Goal: Task Accomplishment & Management: Manage account settings

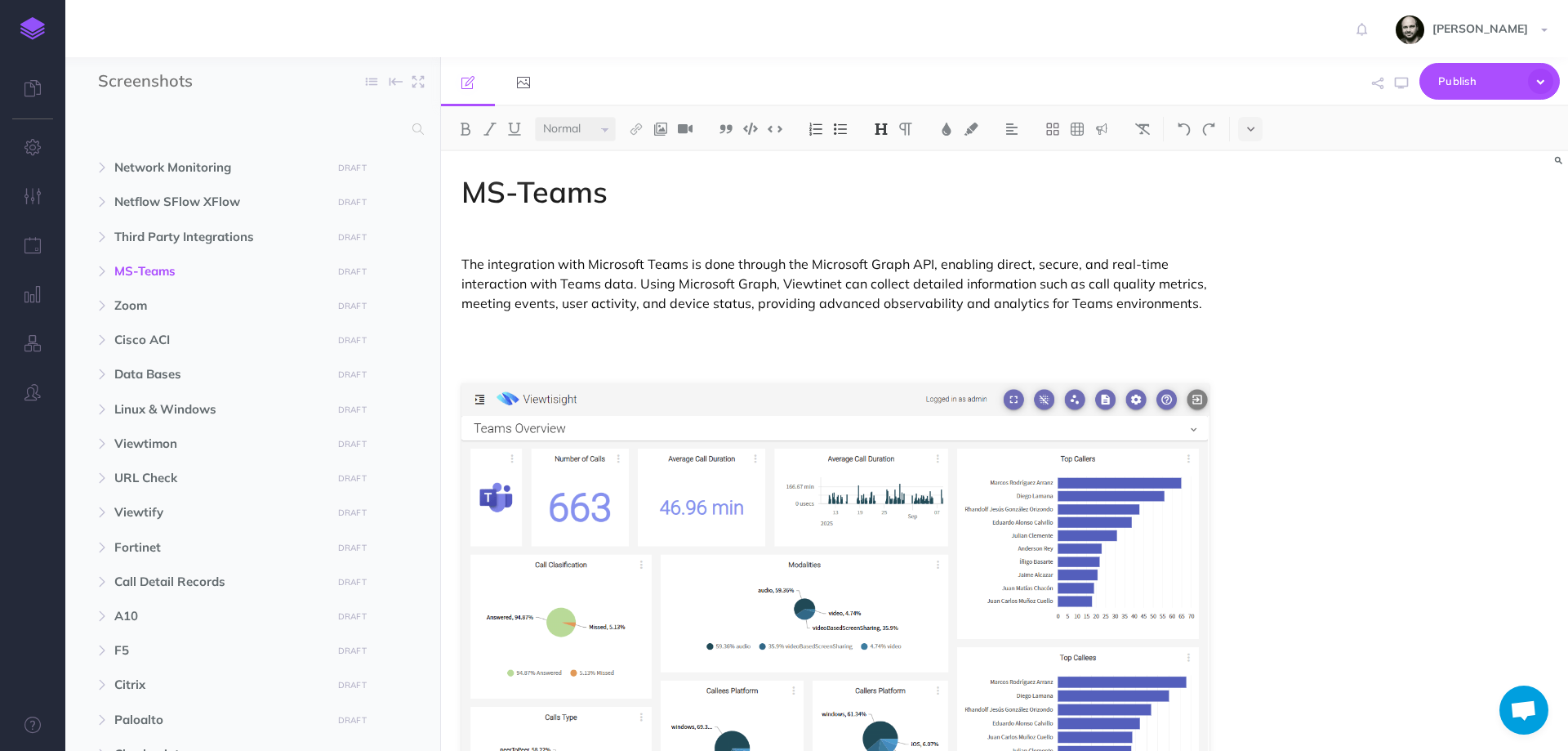
select select "null"
click at [148, 305] on span "Zoom" at bounding box center [218, 305] width 208 height 19
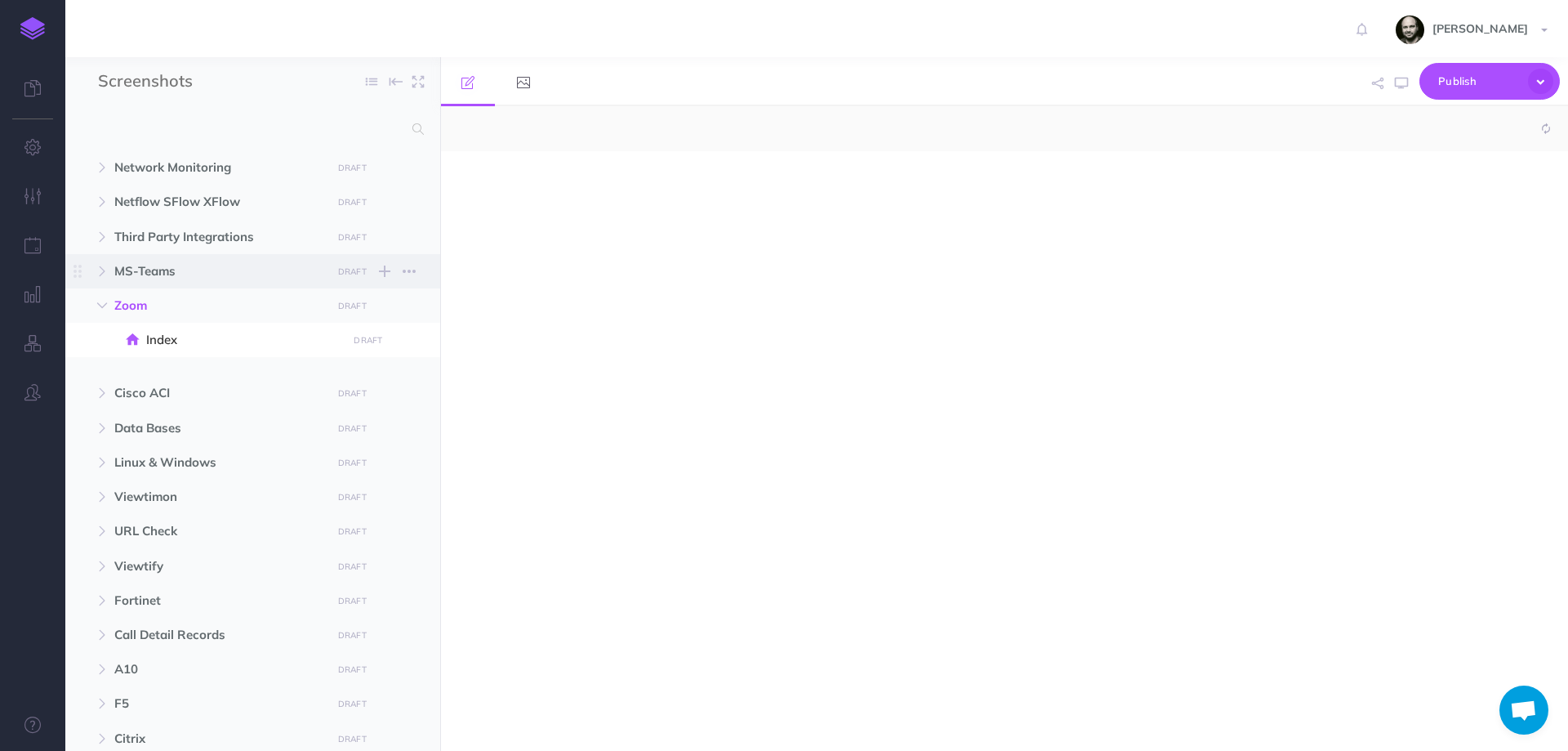
select select "null"
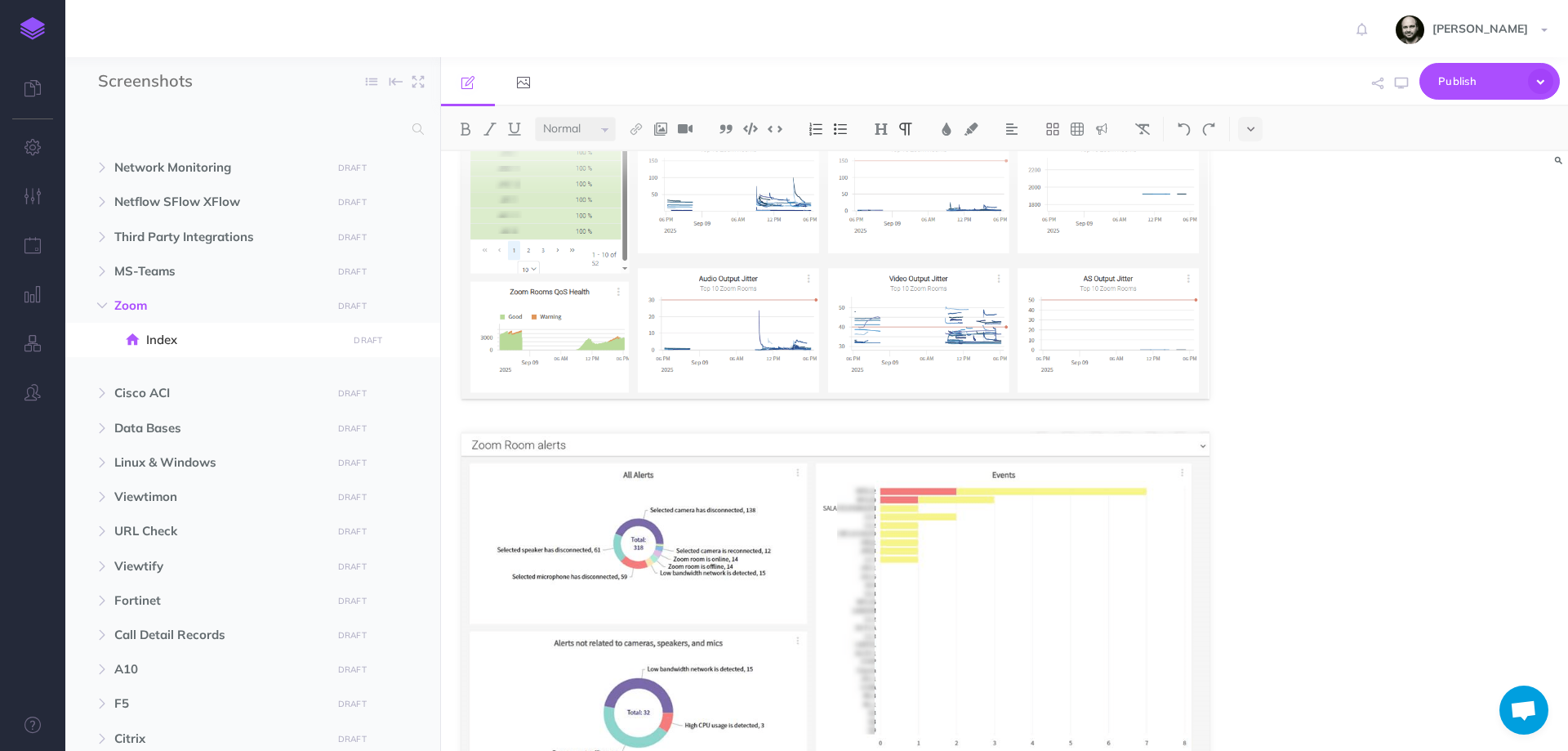
scroll to position [1465, 0]
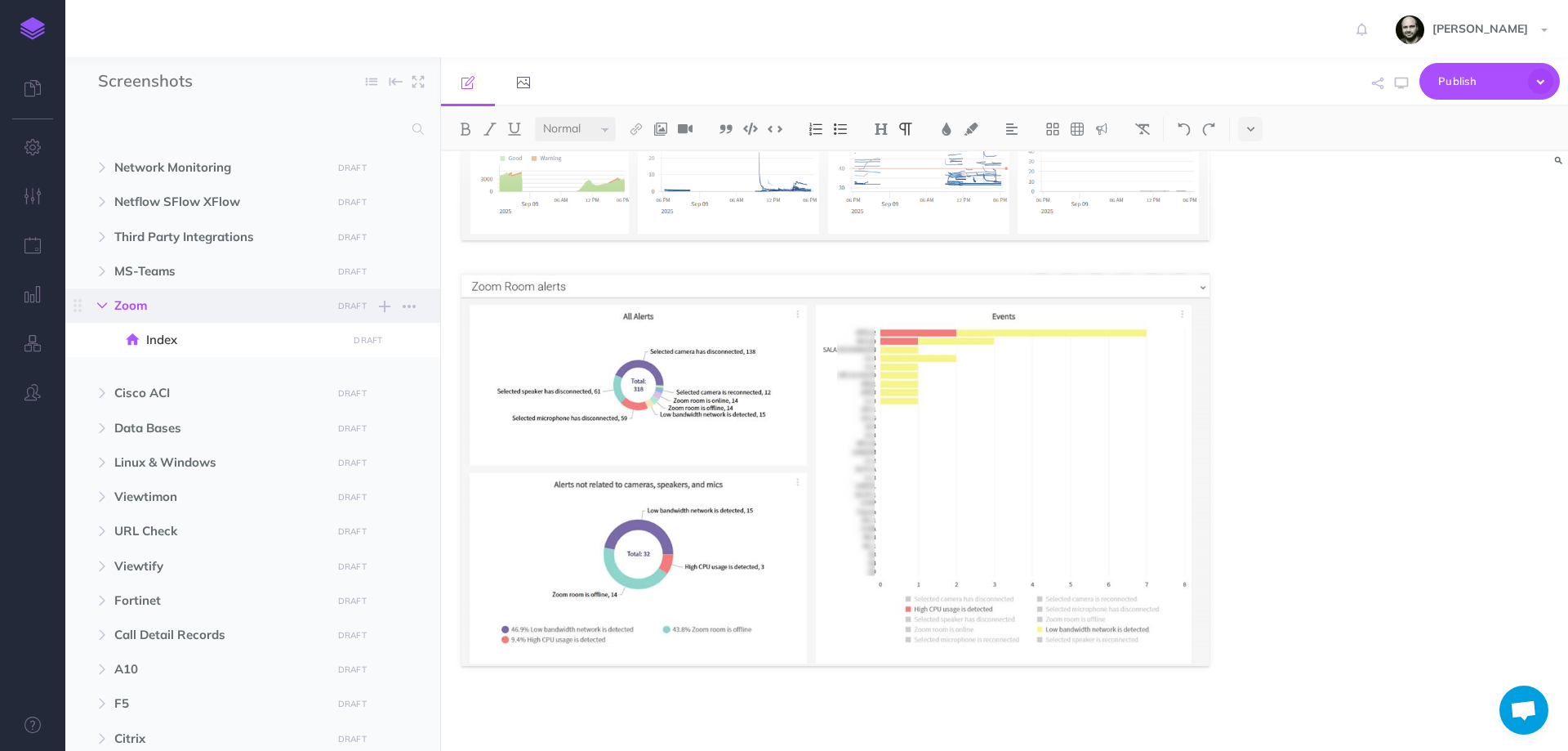
click at [102, 306] on icon "button" at bounding box center [102, 305] width 10 height 10
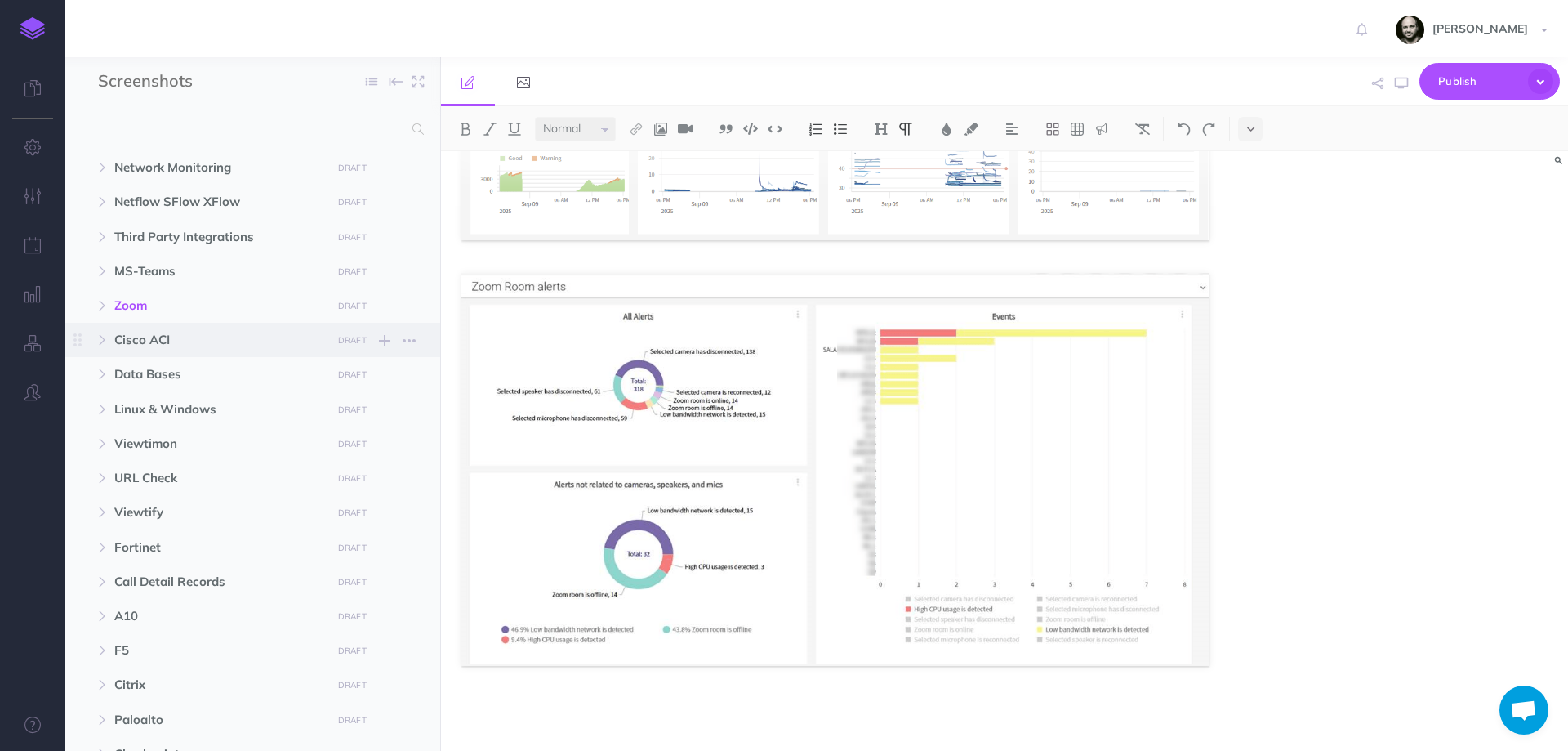
click at [167, 334] on span "Cisco ACI" at bounding box center [218, 339] width 208 height 19
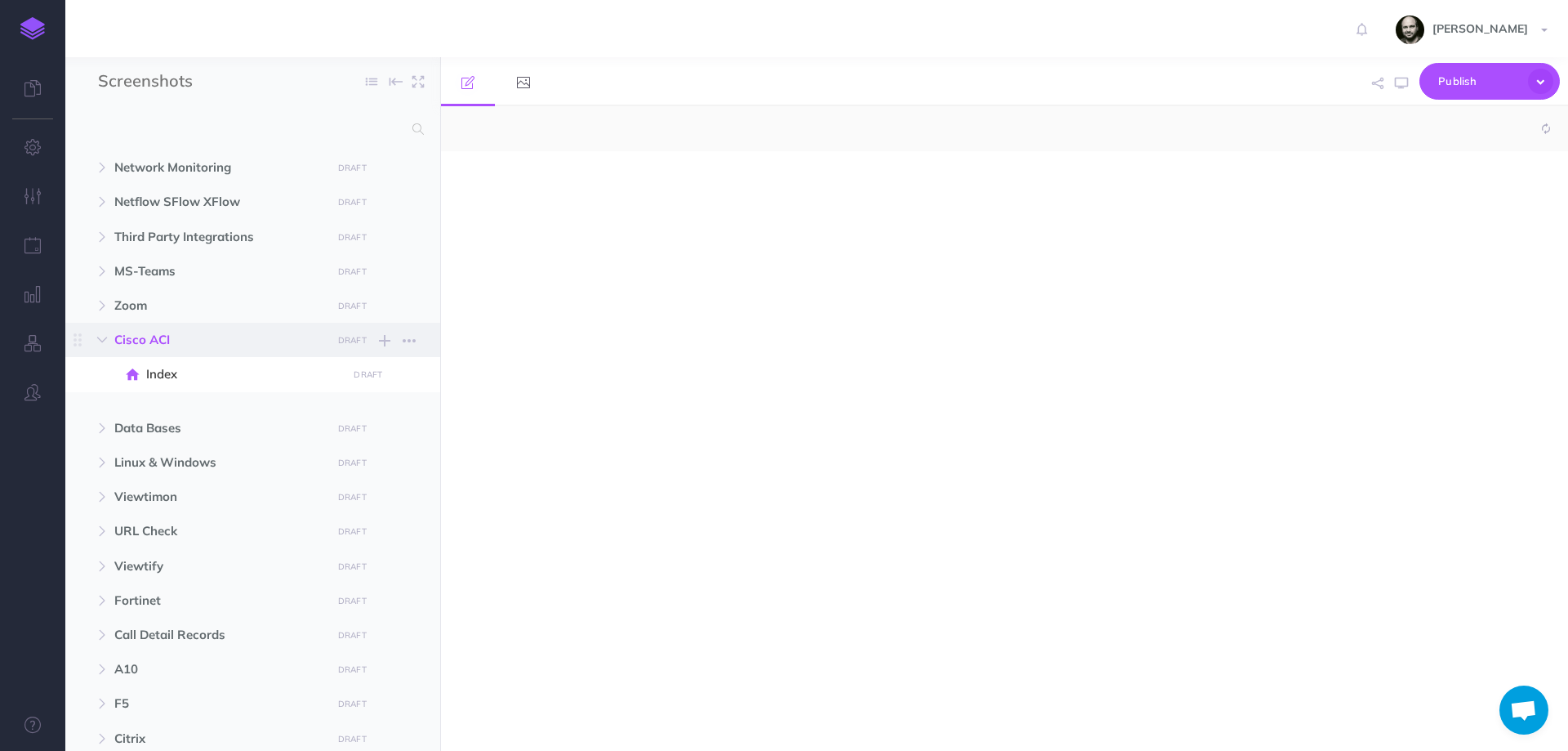
select select "null"
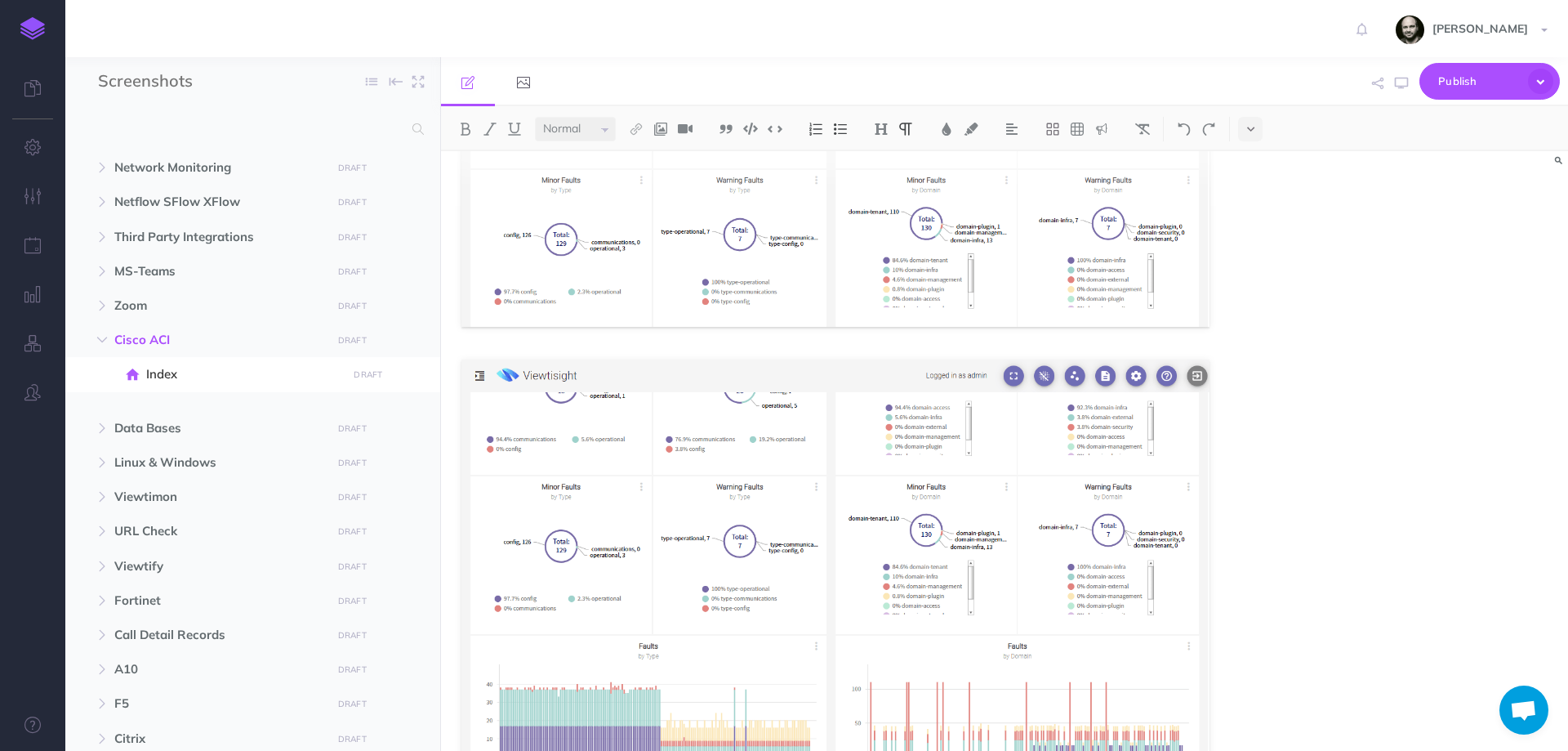
scroll to position [1540, 0]
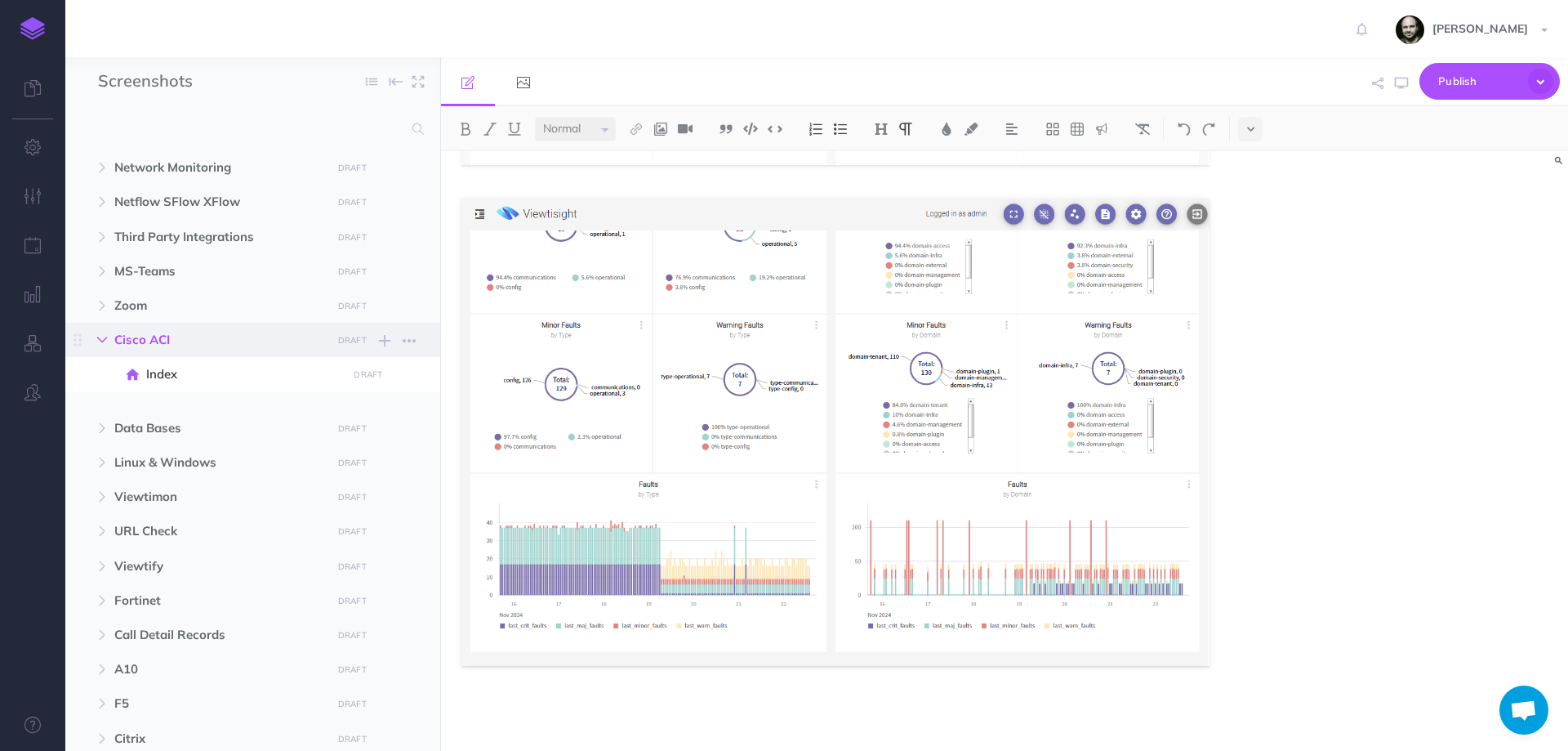
click at [92, 336] on button "button" at bounding box center [102, 339] width 29 height 19
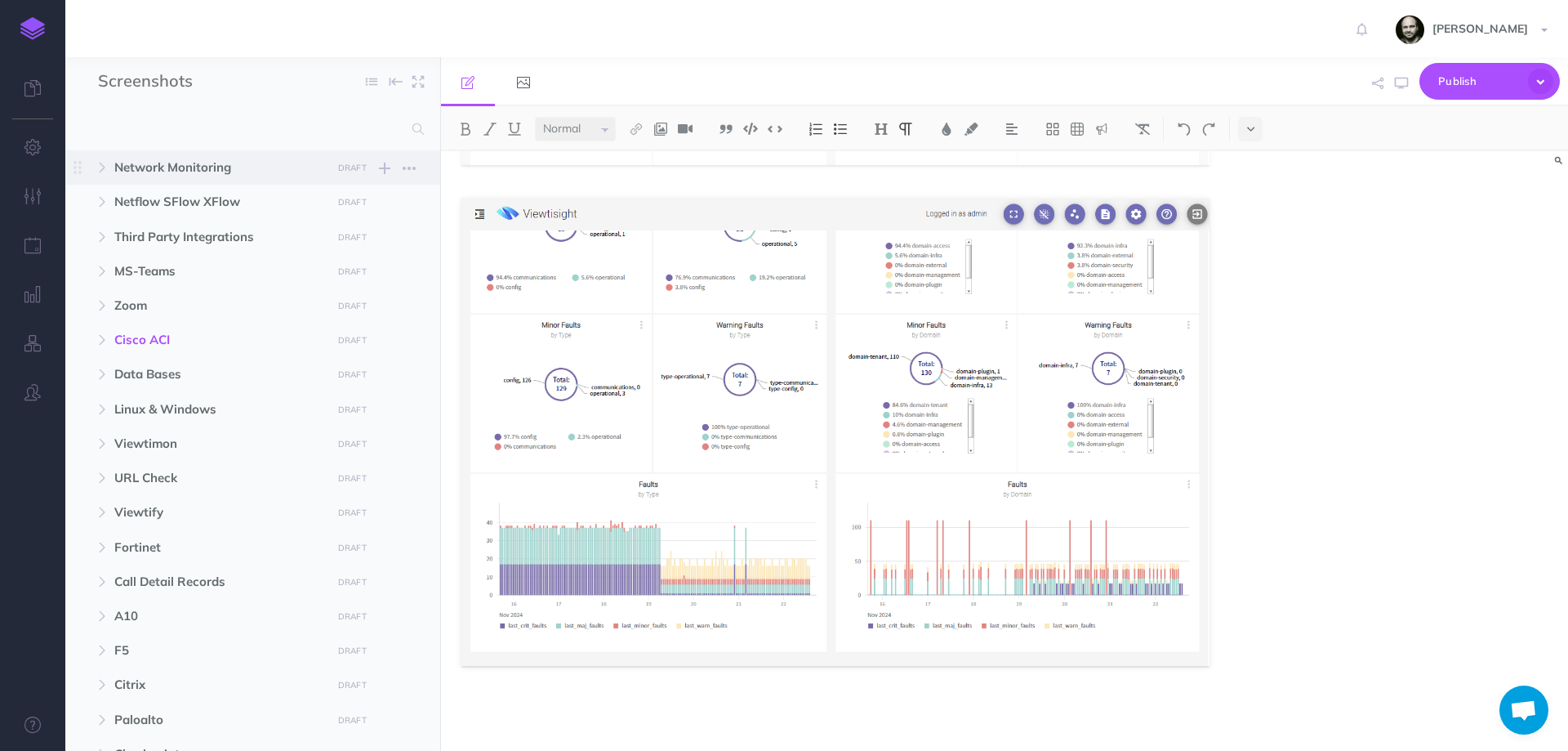
click at [136, 170] on span "Network Monitoring" at bounding box center [218, 167] width 208 height 19
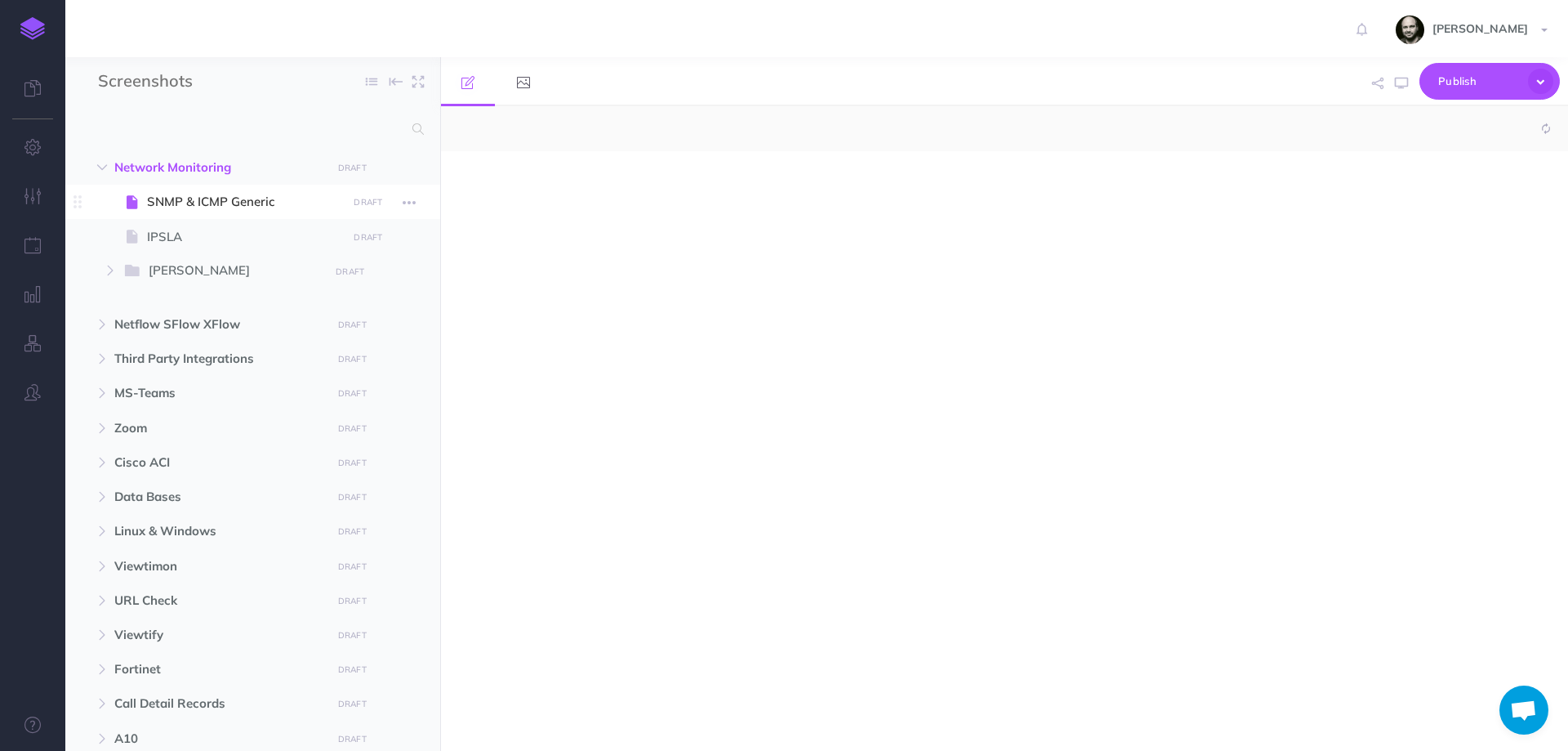
select select "null"
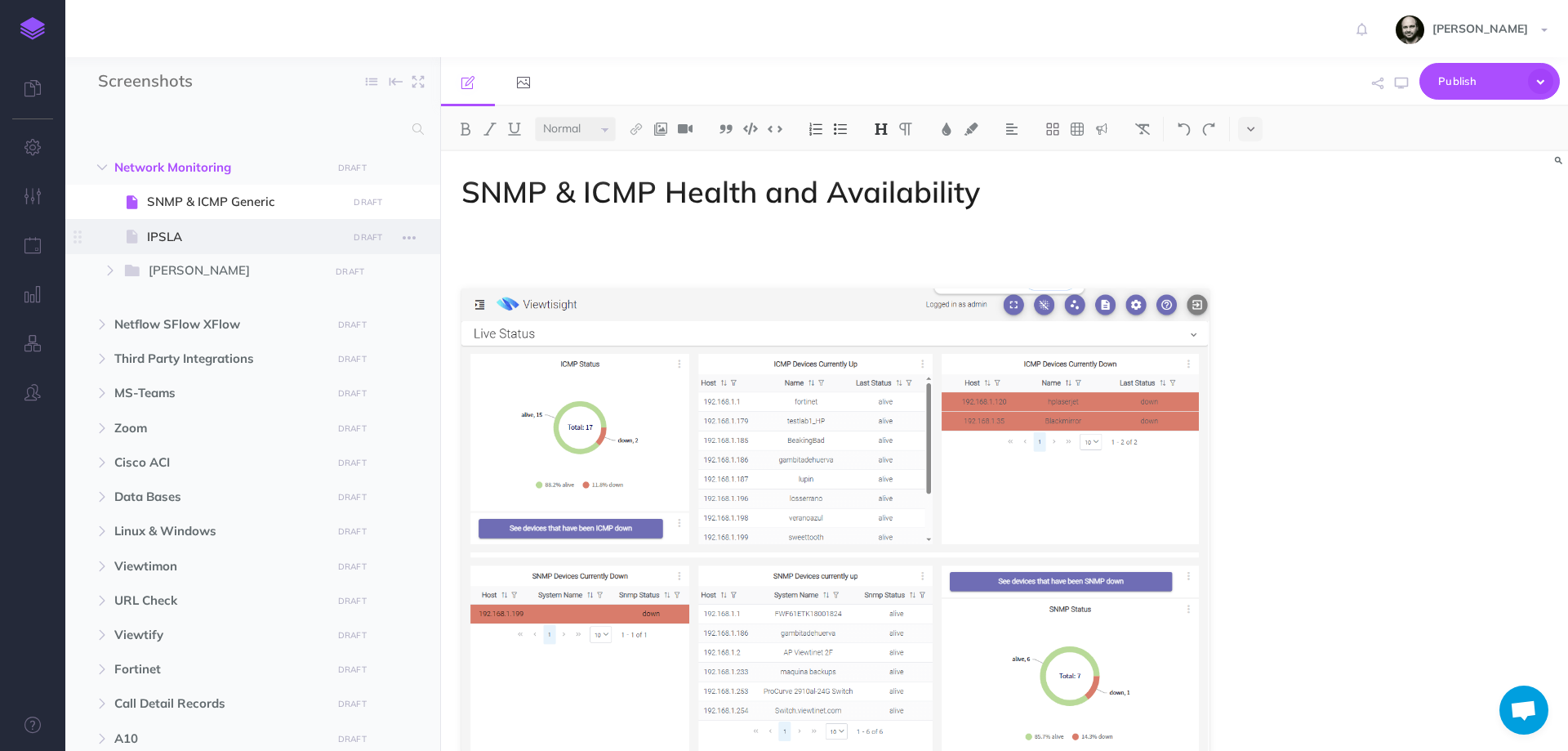
click at [157, 239] on span "IPSLA" at bounding box center [244, 236] width 195 height 19
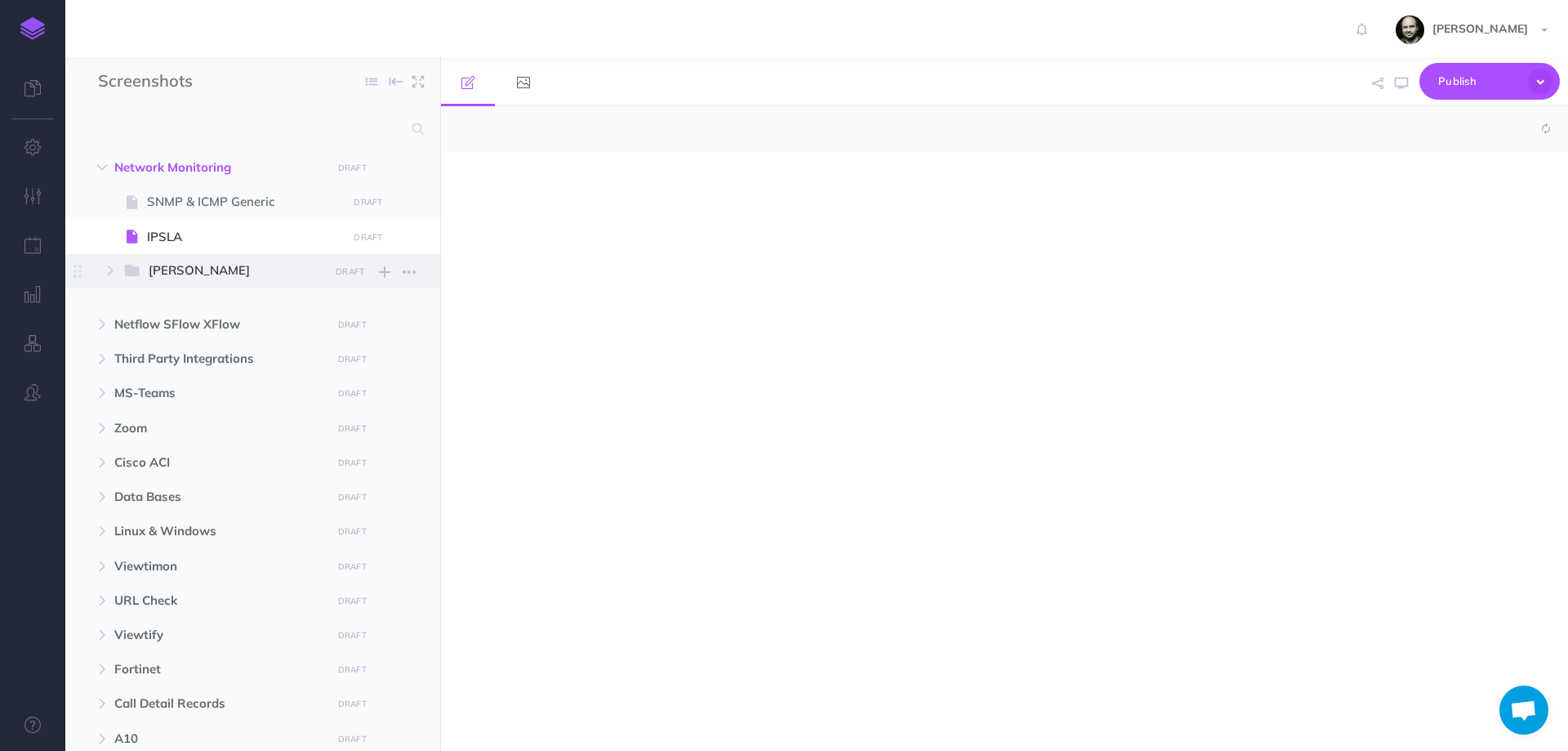
select select "null"
click at [193, 271] on span "[PERSON_NAME]" at bounding box center [232, 271] width 169 height 21
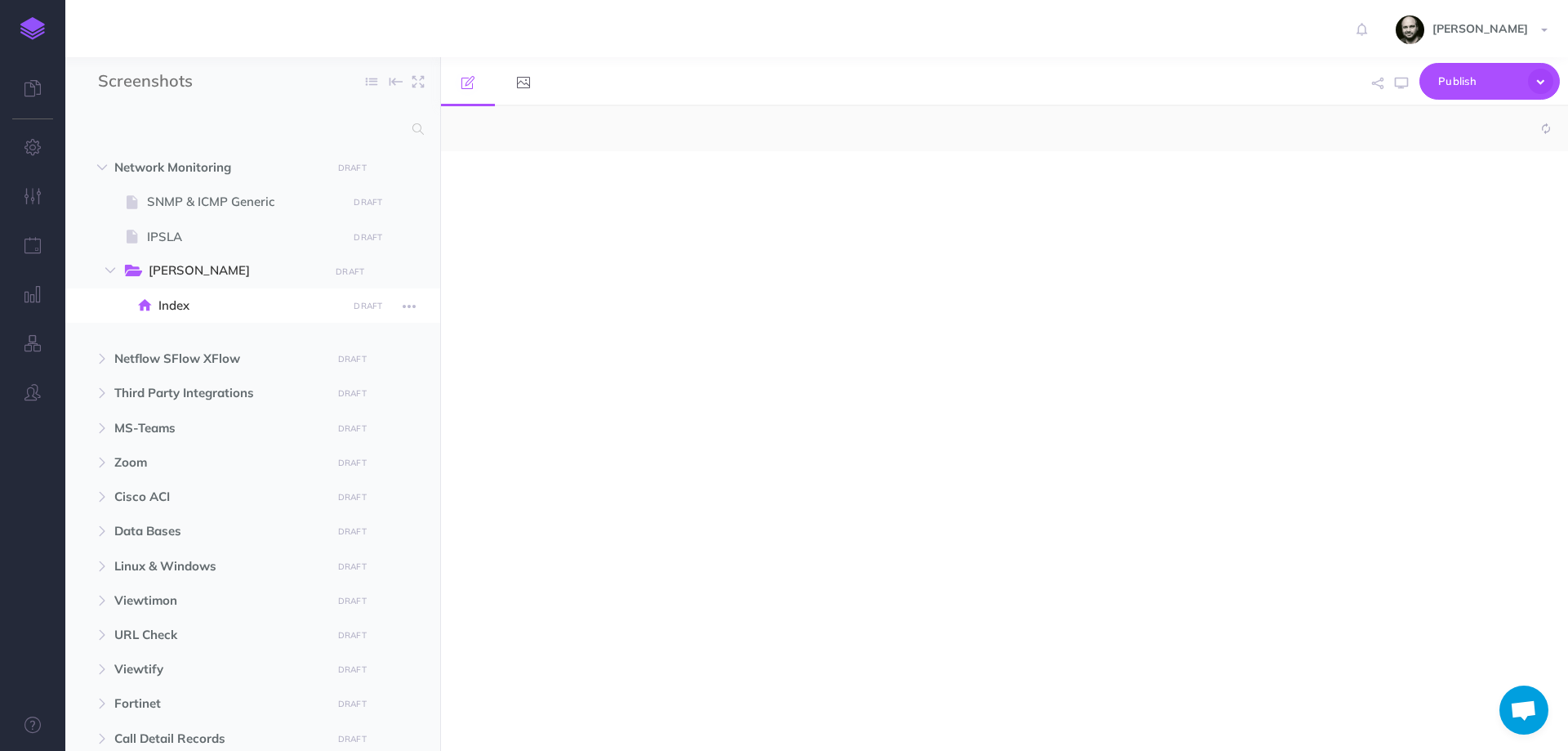
select select "null"
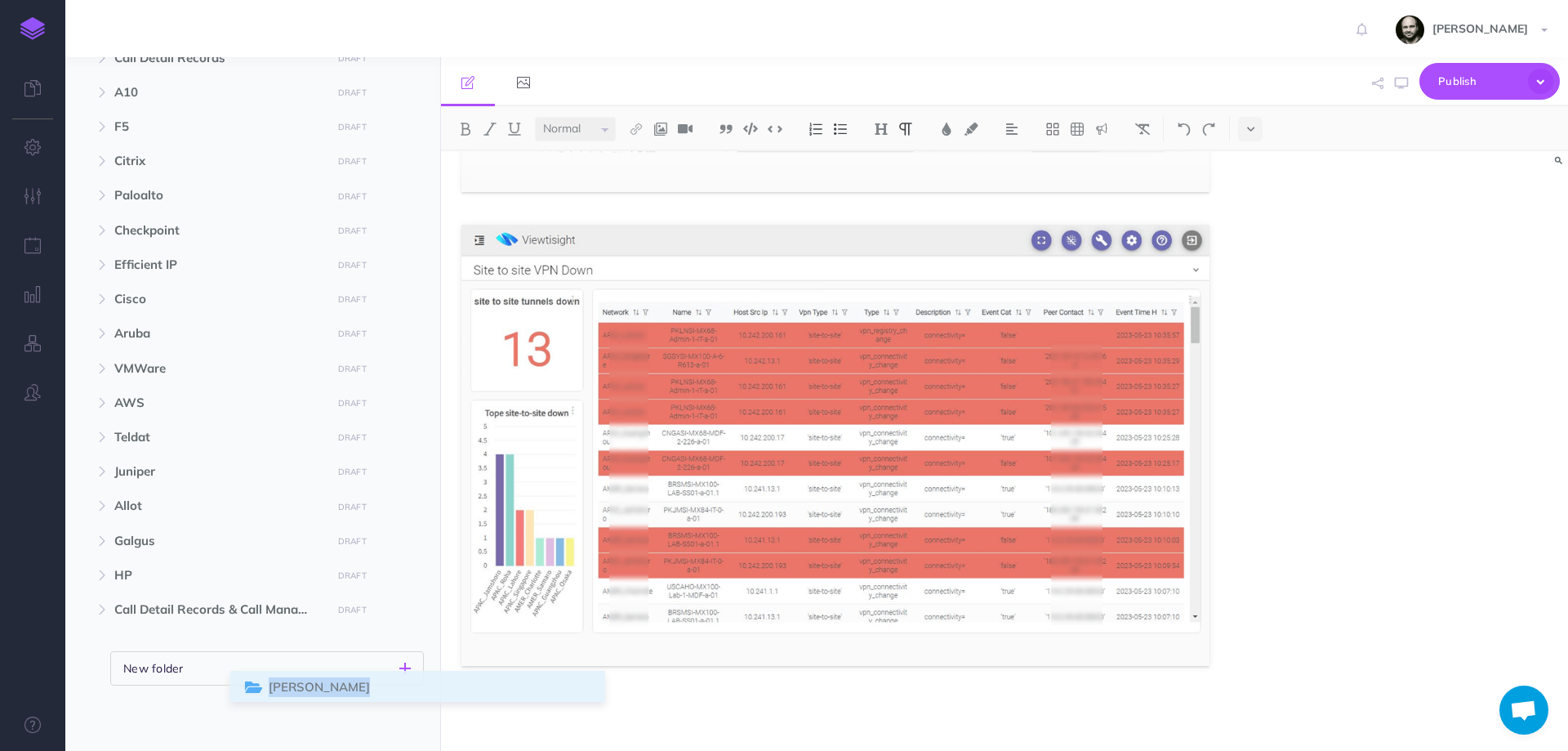
scroll to position [664, 0]
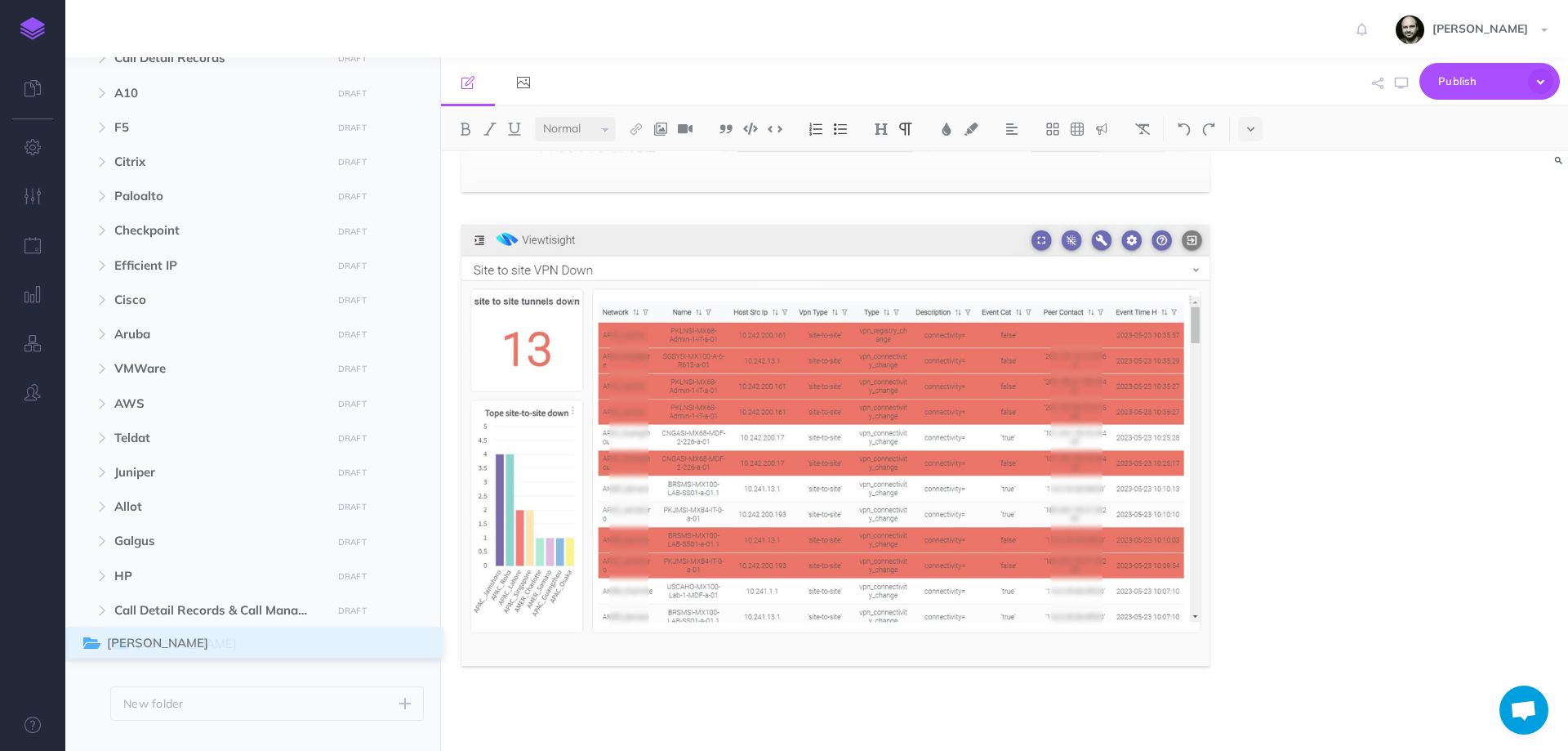
drag, startPoint x: 84, startPoint y: 267, endPoint x: 87, endPoint y: 639, distance: 372.0
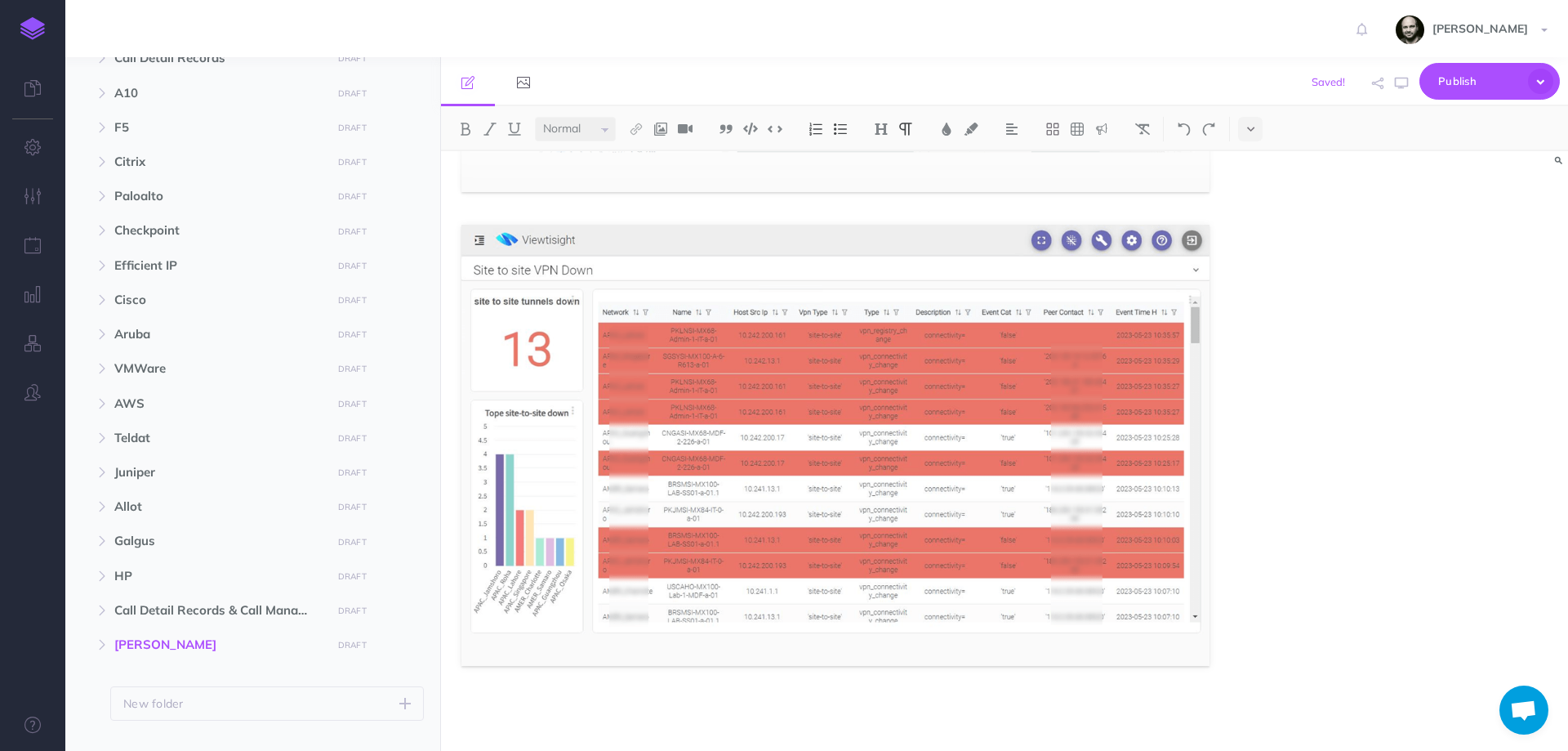
click at [92, 705] on ul "Network Monitoring DRAFT Publish these changes Nevermind Publish New folder Add…" at bounding box center [252, 103] width 374 height 1235
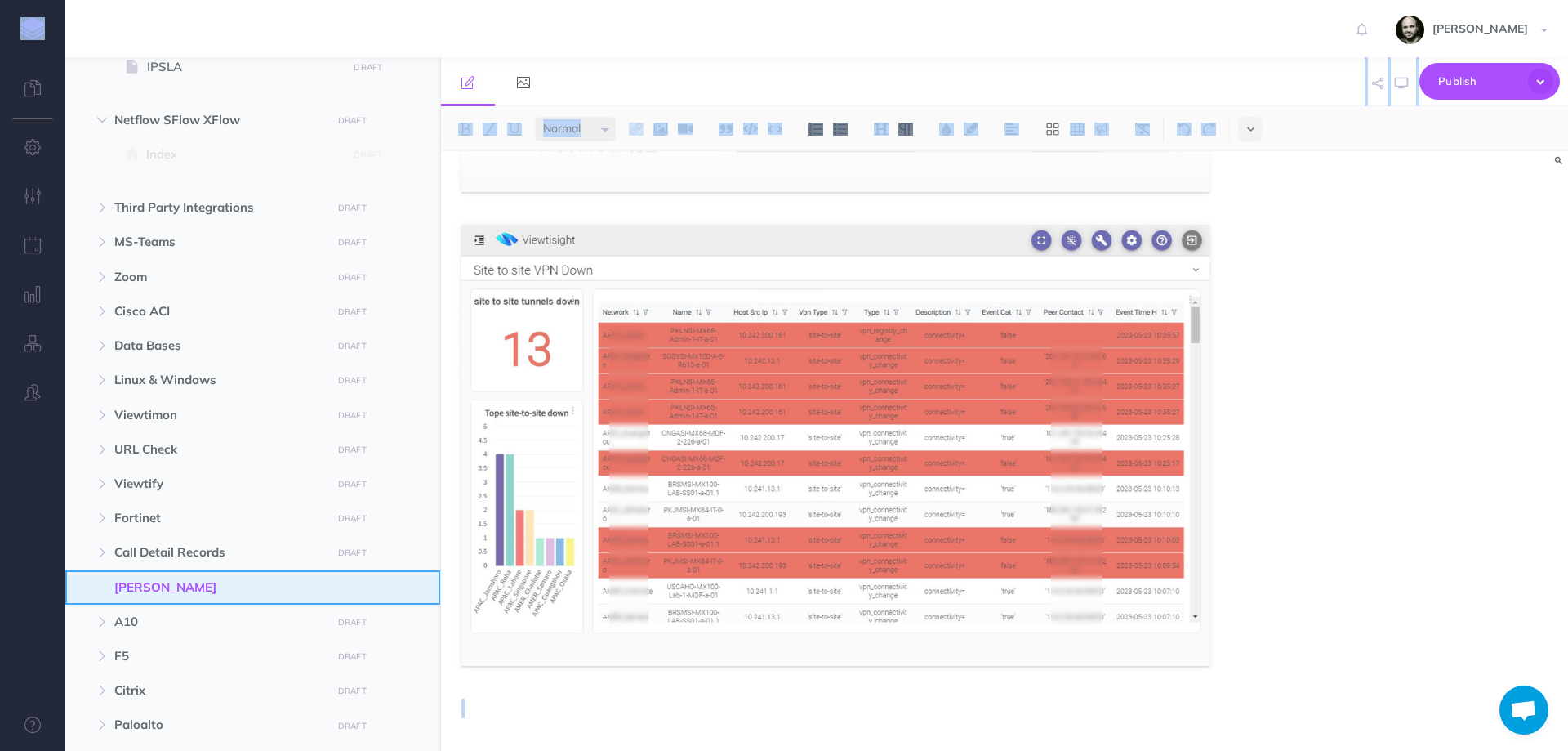
scroll to position [0, 0]
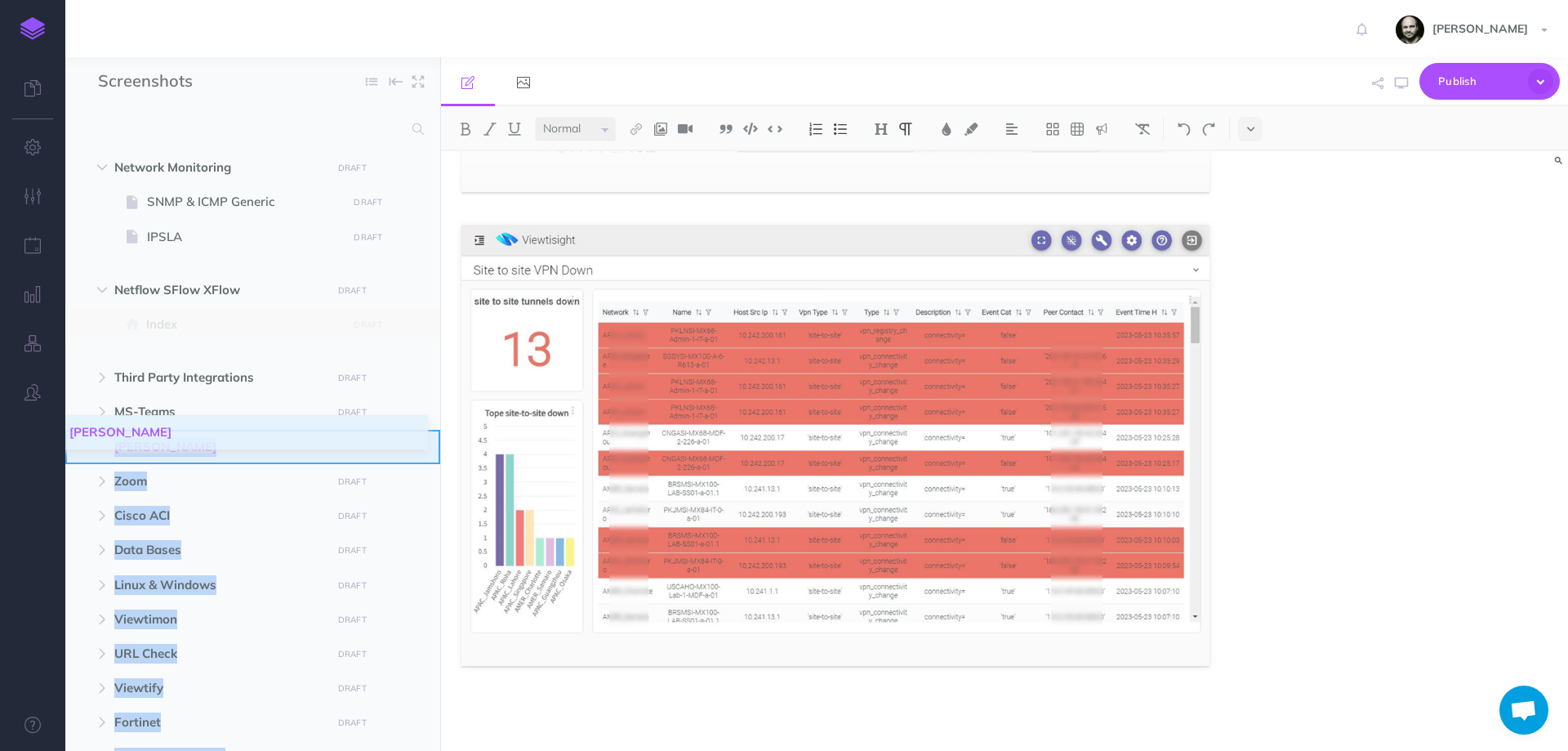
drag, startPoint x: 74, startPoint y: 658, endPoint x: 71, endPoint y: 445, distance: 213.0
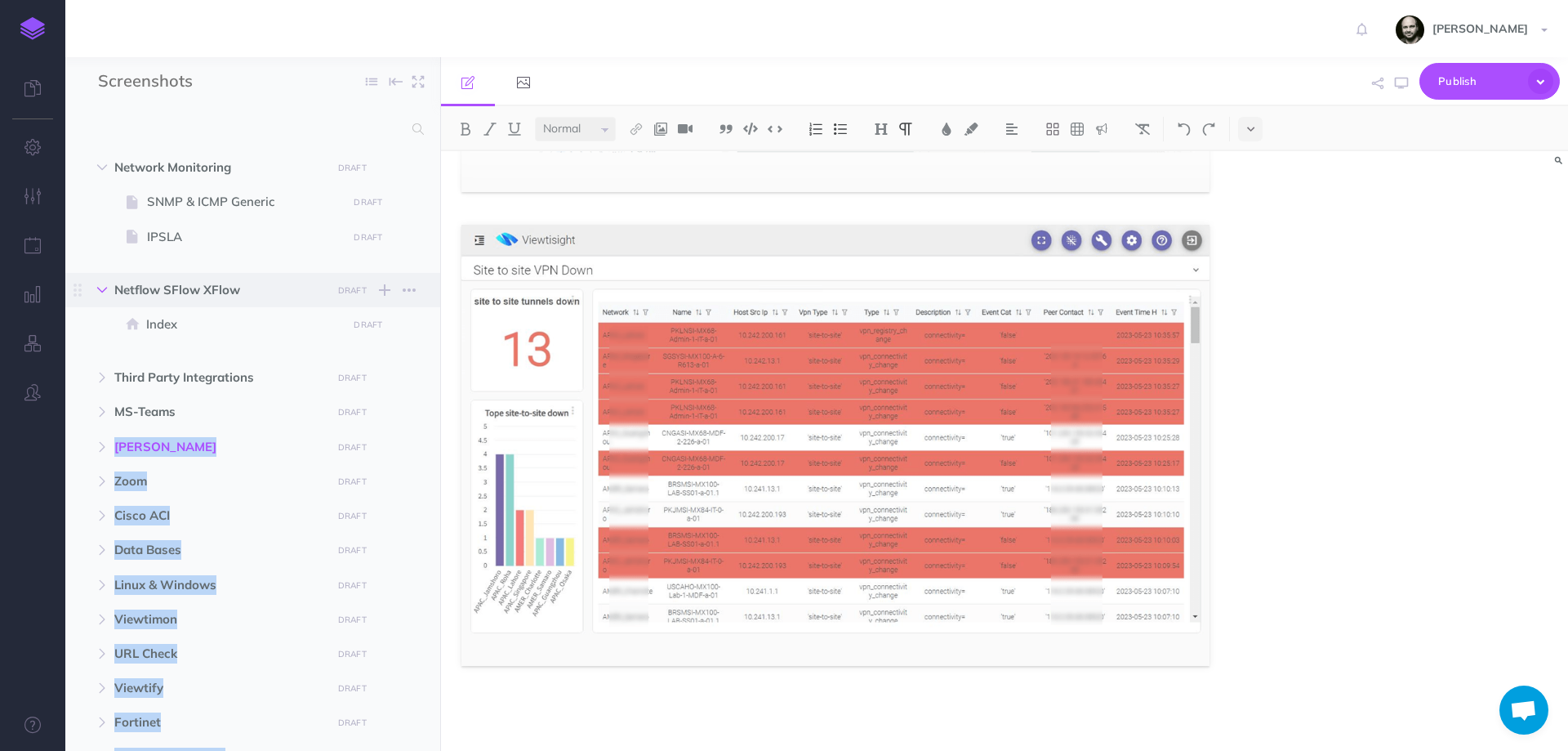
click at [105, 280] on button "button" at bounding box center [102, 289] width 29 height 19
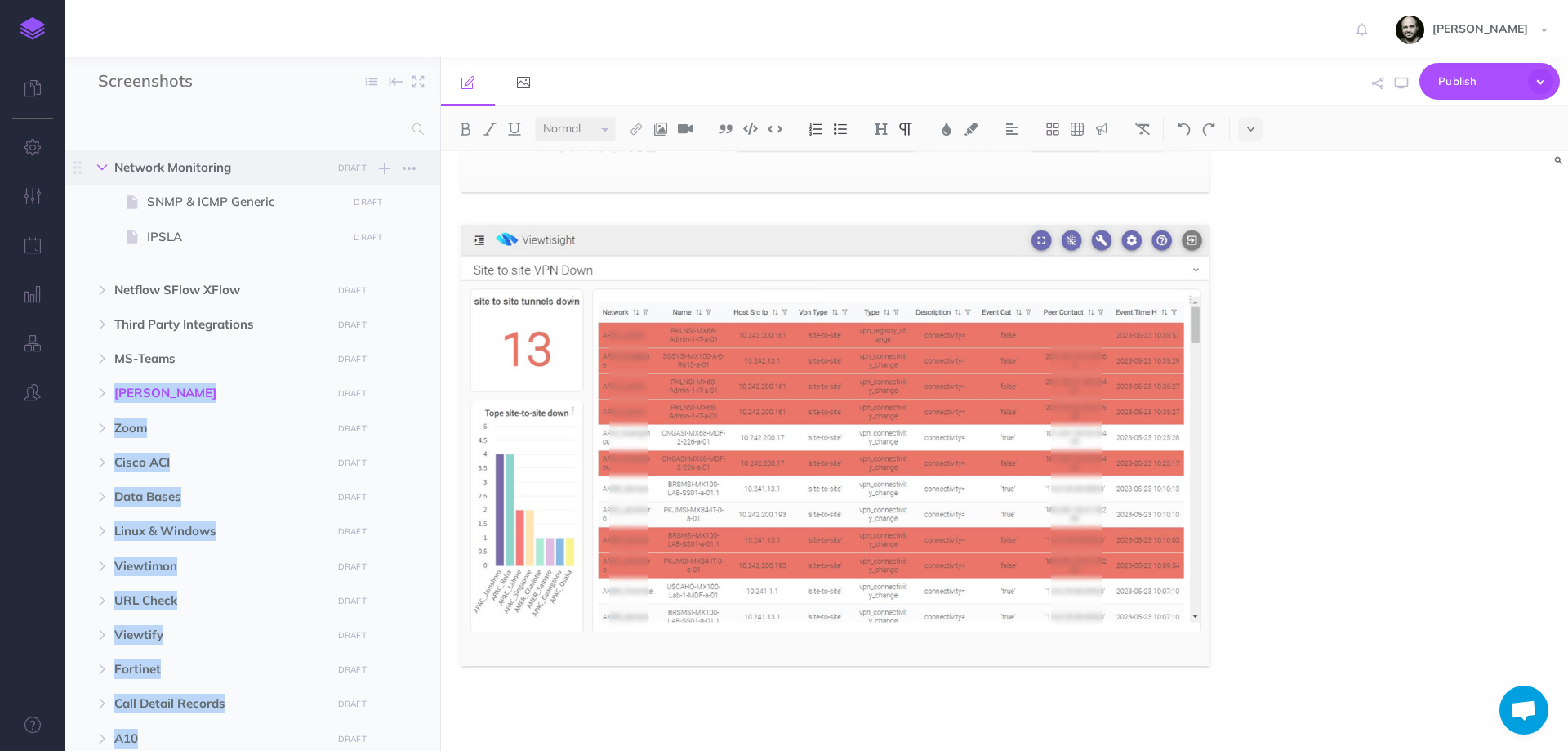
click at [103, 167] on icon "button" at bounding box center [102, 167] width 10 height 10
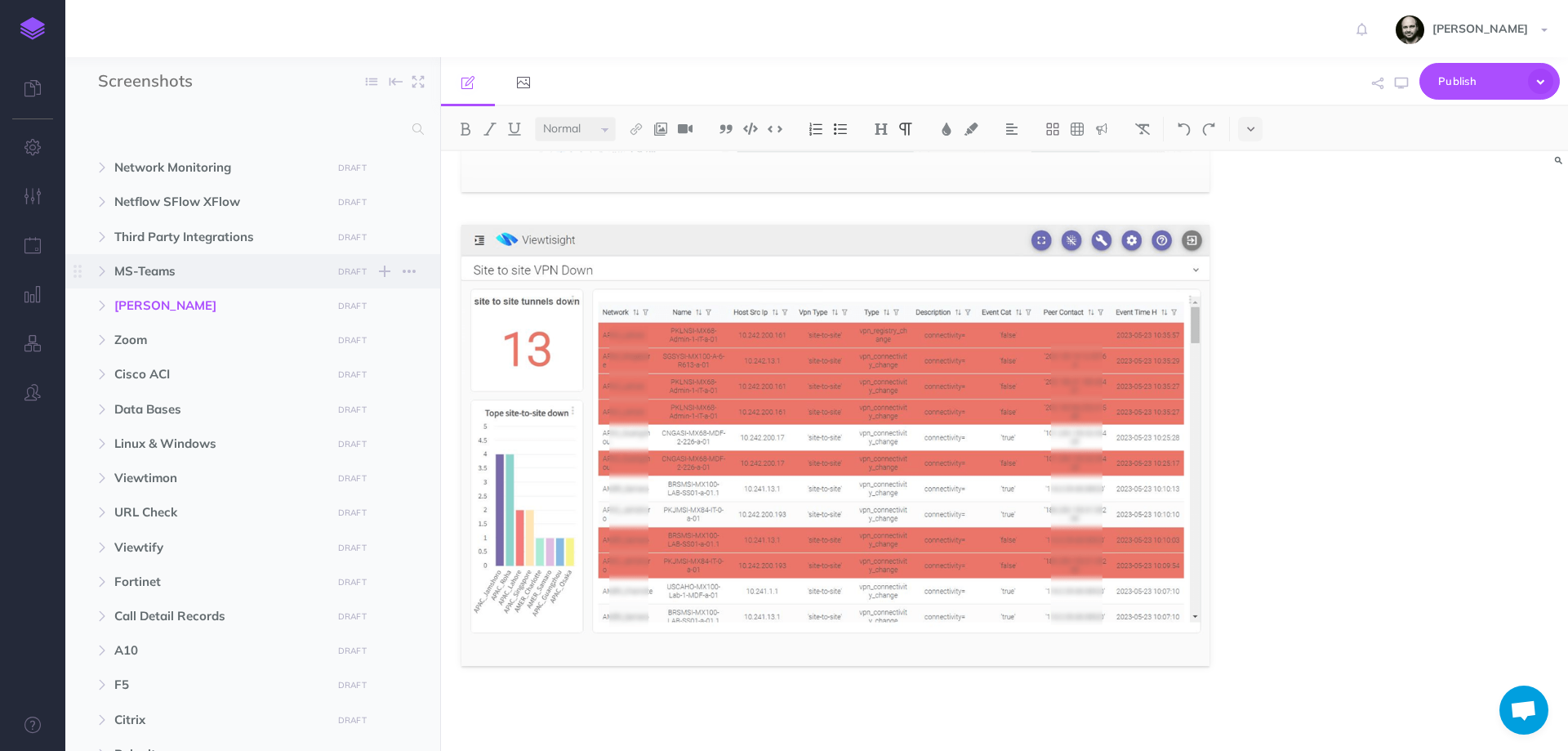
click at [427, 254] on span "MS-Teams DRAFT Publish these changes Nevermind Publish New folder Add a new fol…" at bounding box center [271, 270] width 314 height 34
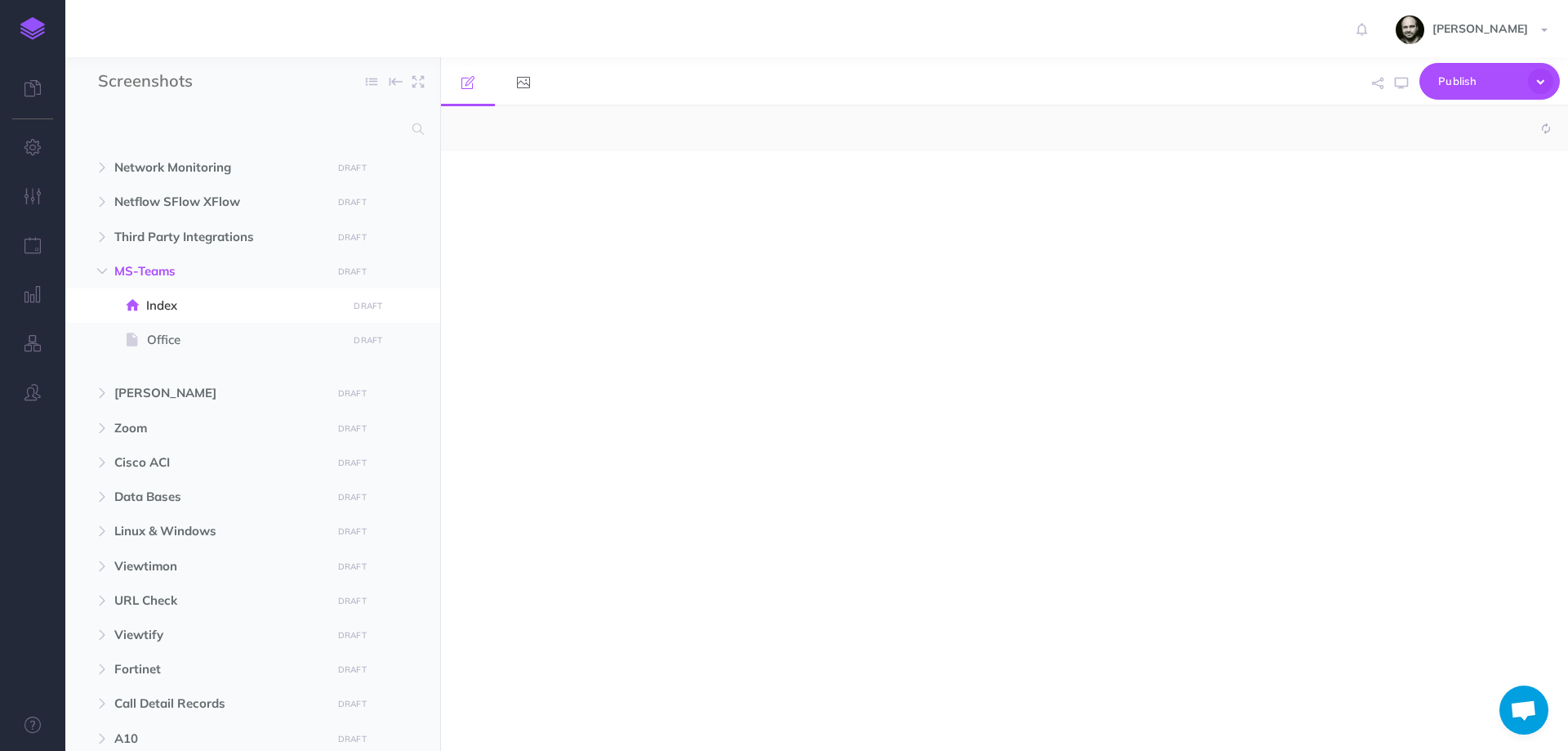
select select "null"
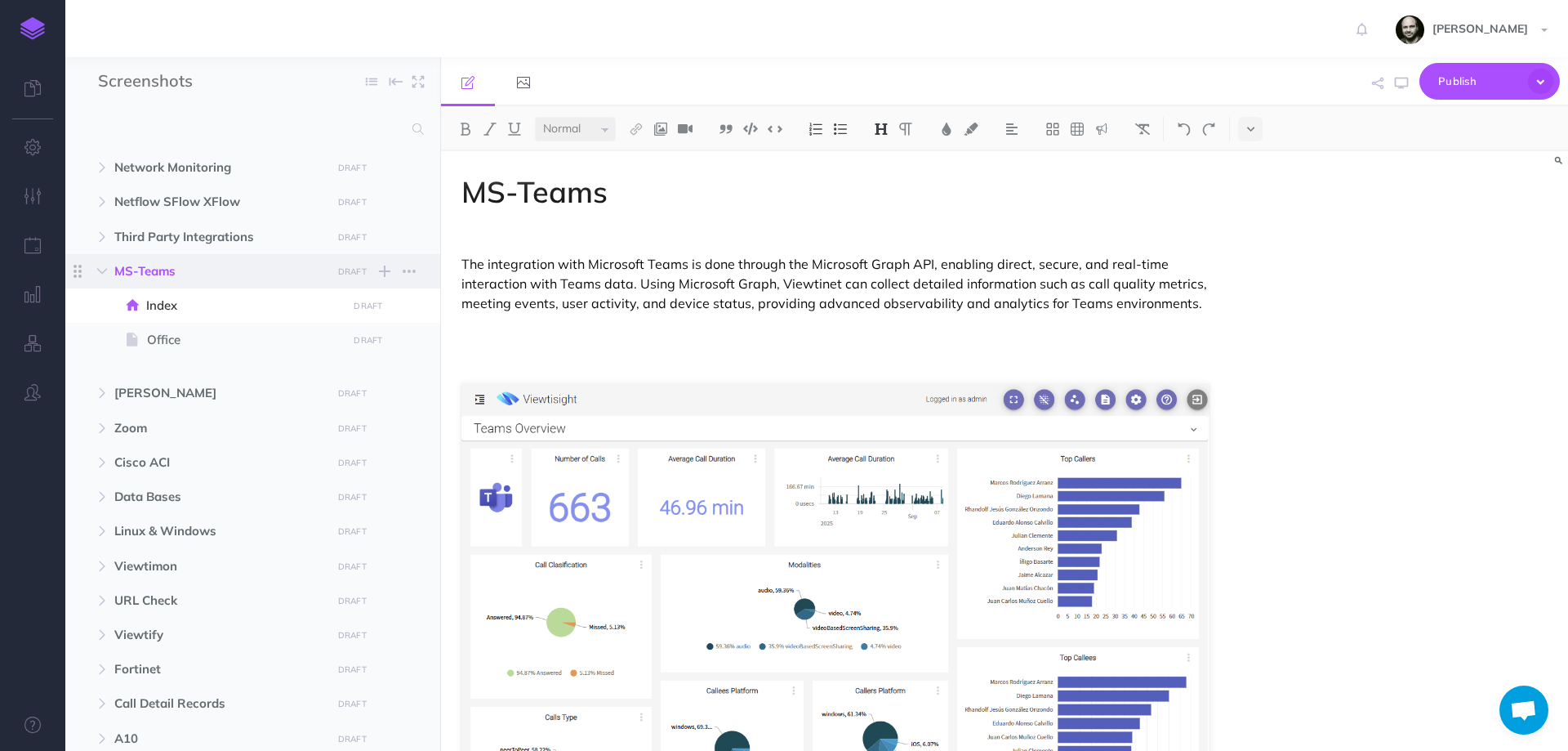
click at [89, 270] on span at bounding box center [77, 270] width 25 height 34
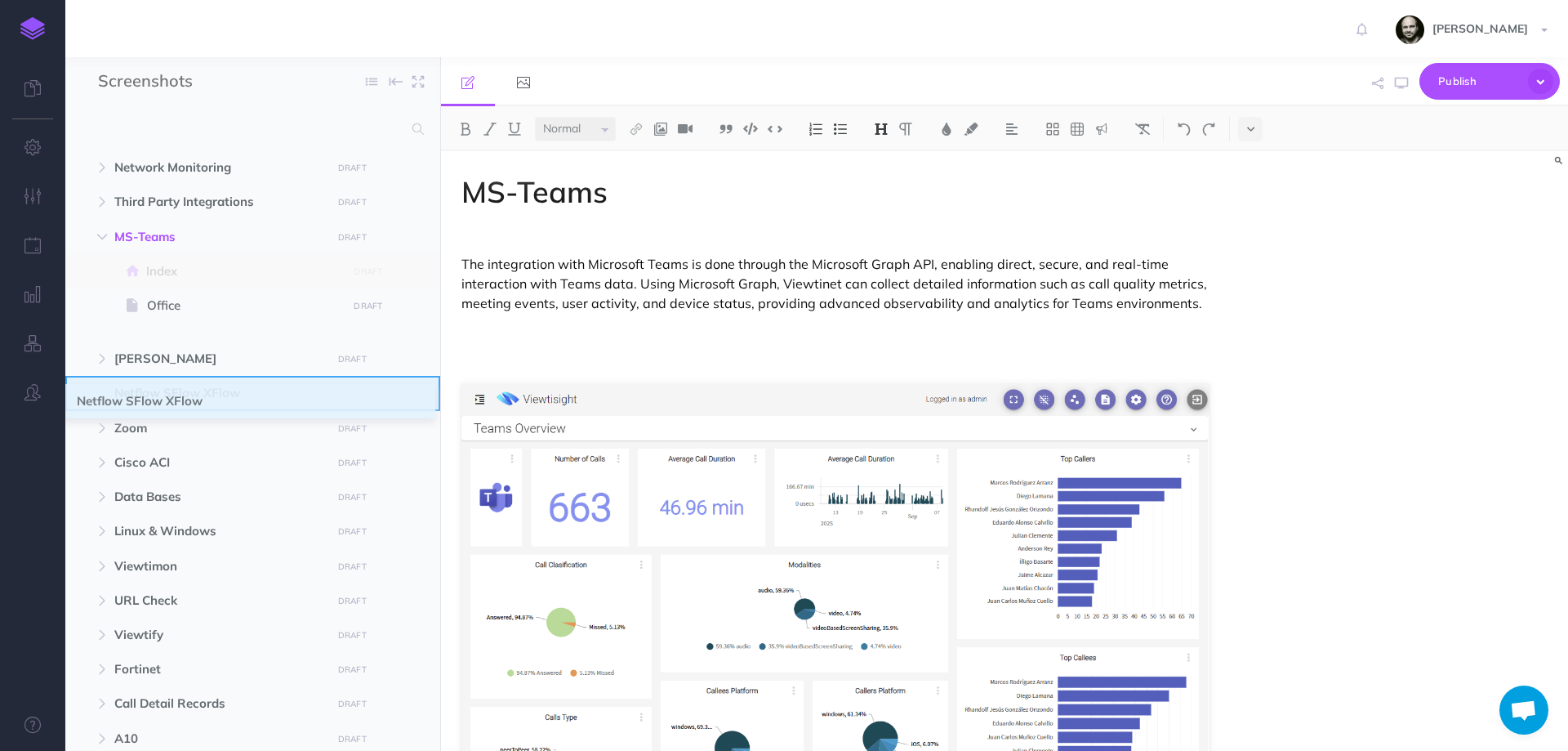
drag, startPoint x: 82, startPoint y: 201, endPoint x: 79, endPoint y: 400, distance: 199.0
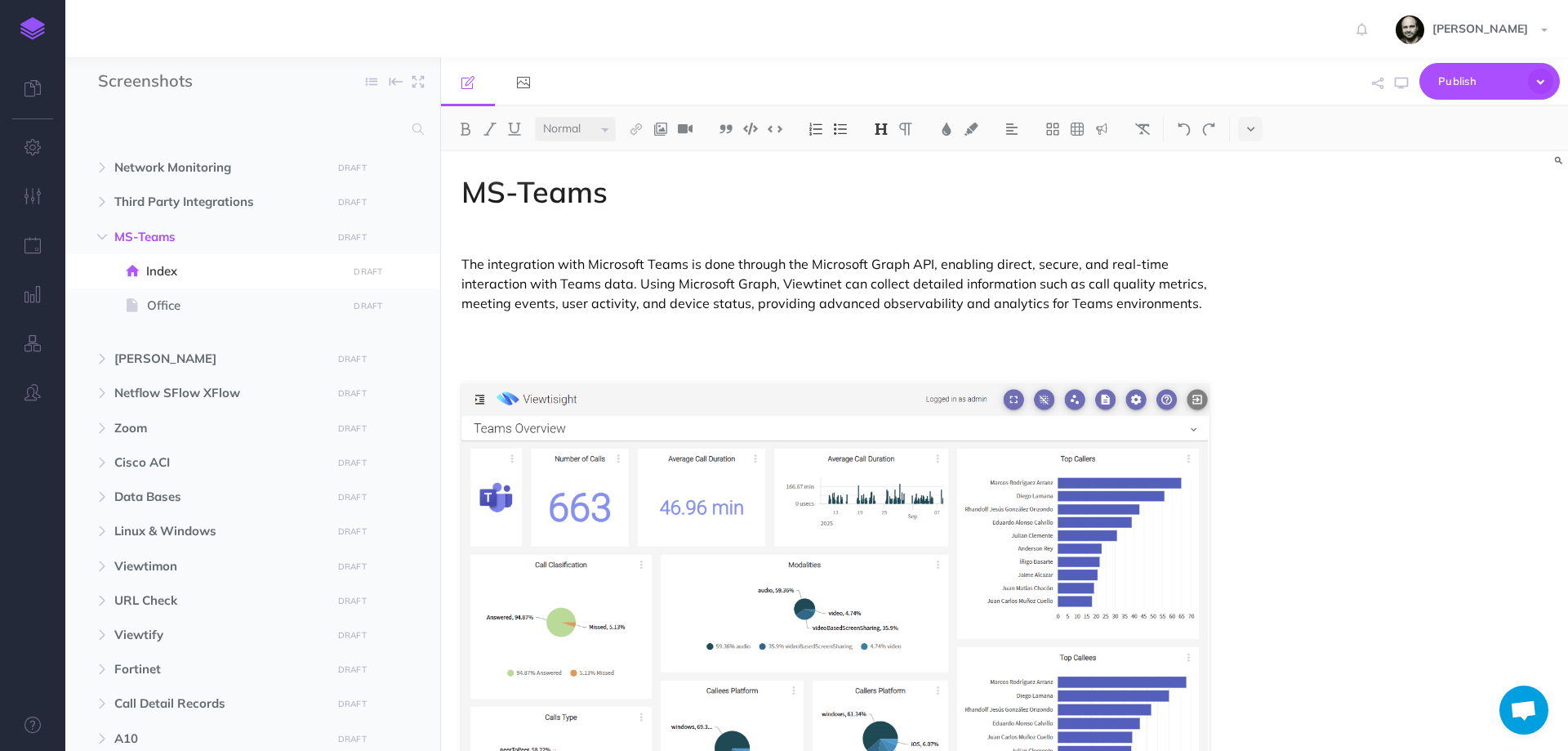
click at [330, 102] on div "Screenshots Collapse all Expand all Expand to root folders" at bounding box center [252, 82] width 374 height 49
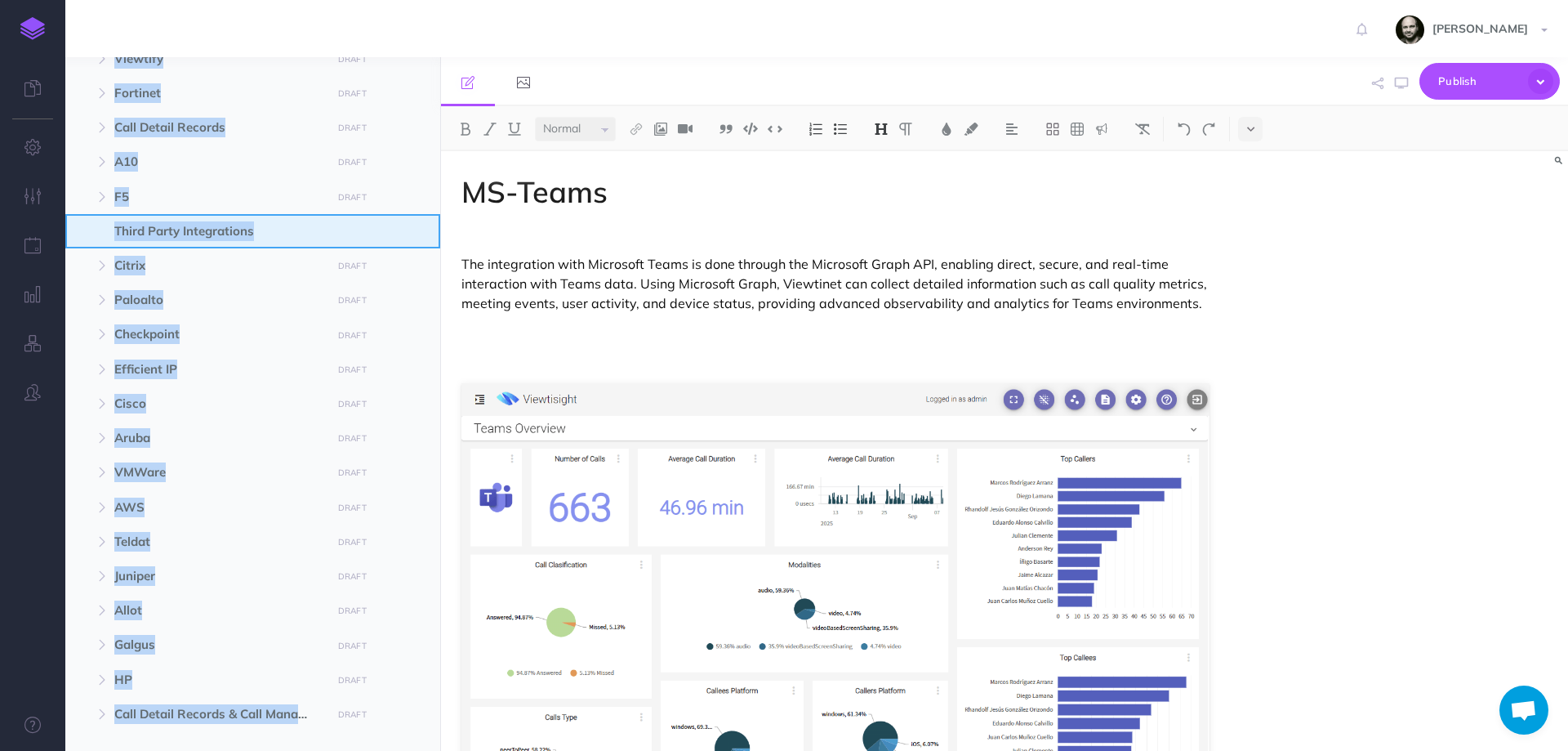
scroll to position [647, 0]
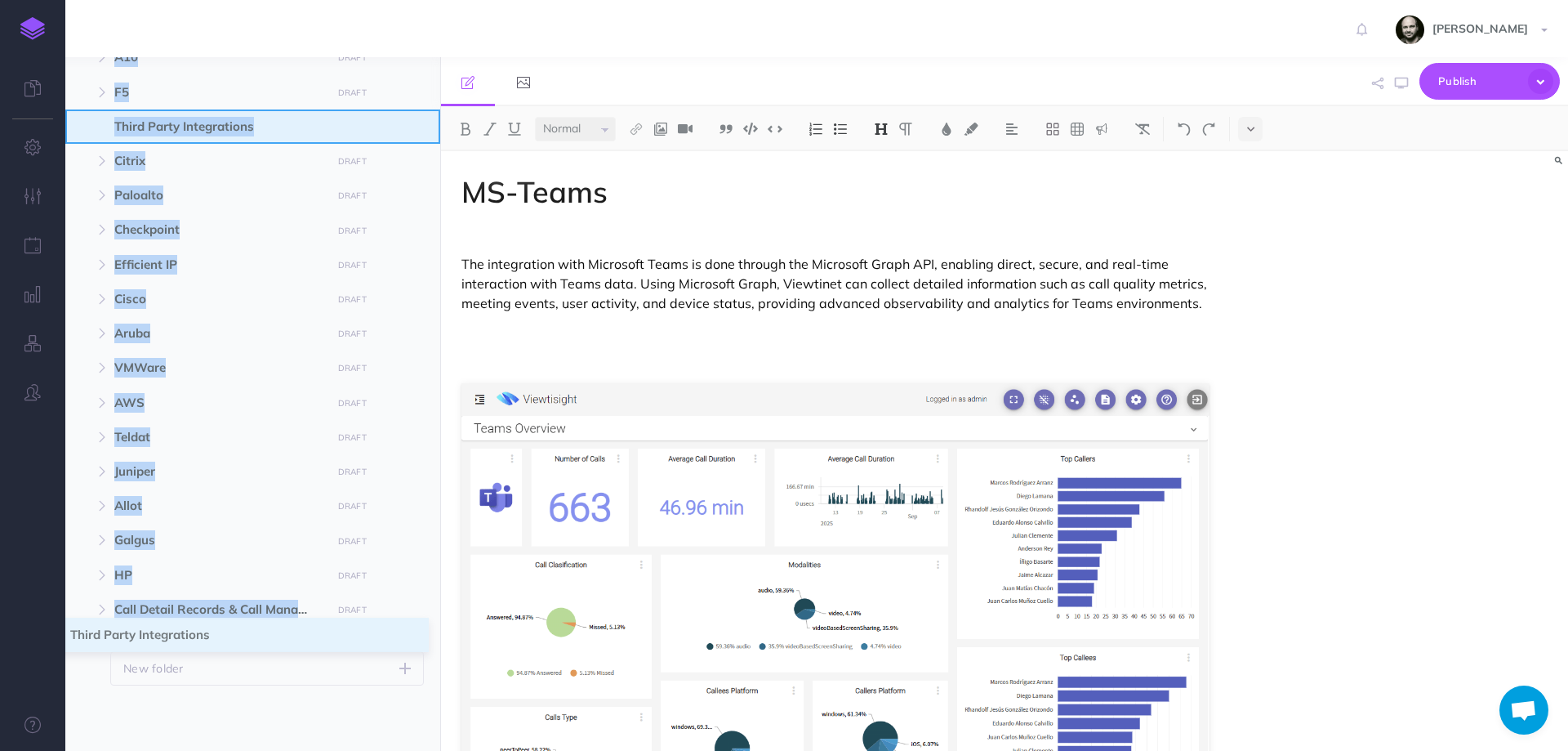
drag, startPoint x: 83, startPoint y: 200, endPoint x: 71, endPoint y: 632, distance: 432.2
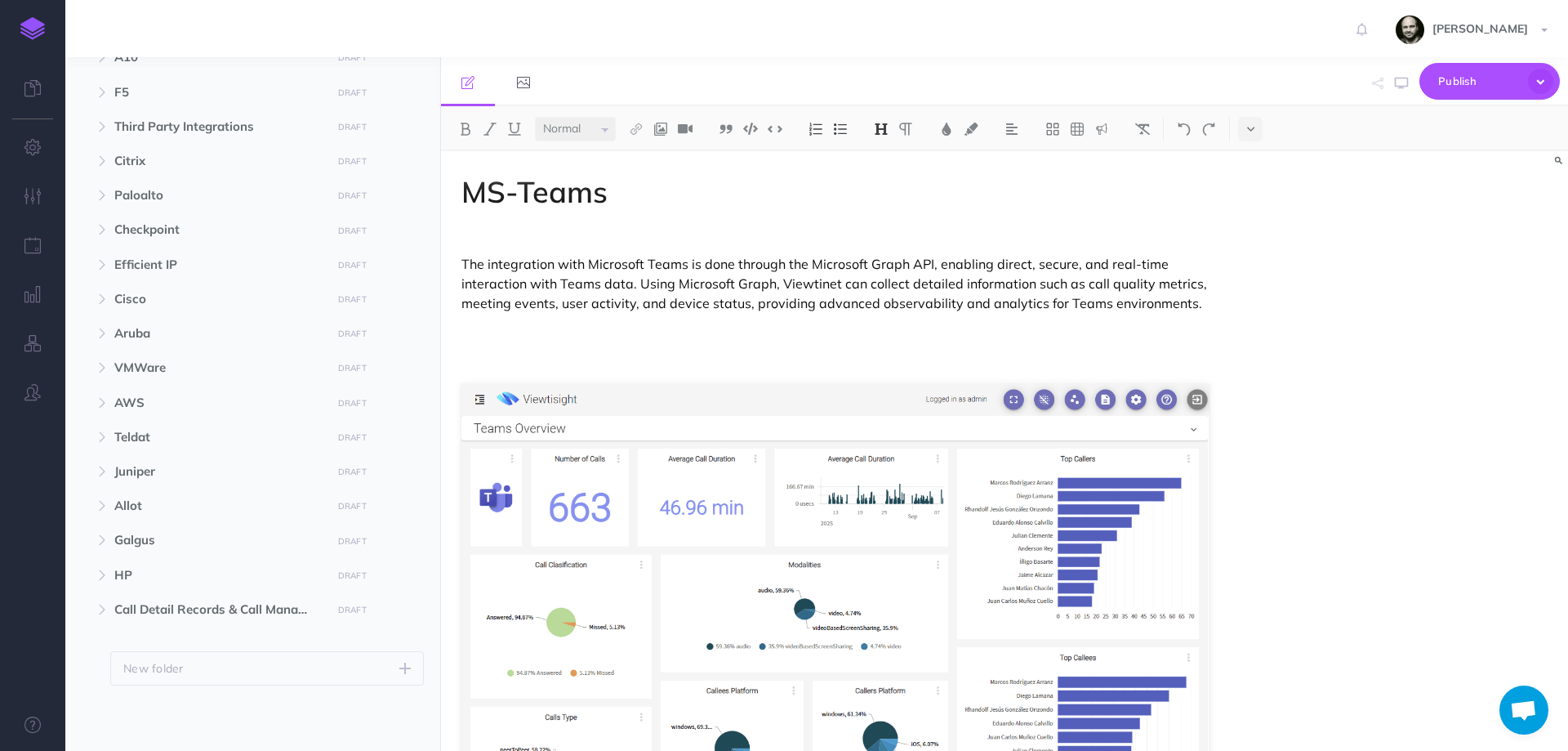
click at [102, 685] on div "Screenshots Collapse all Expand all Expand to root folders Network Monitoring D…" at bounding box center [253, 403] width 375 height 693
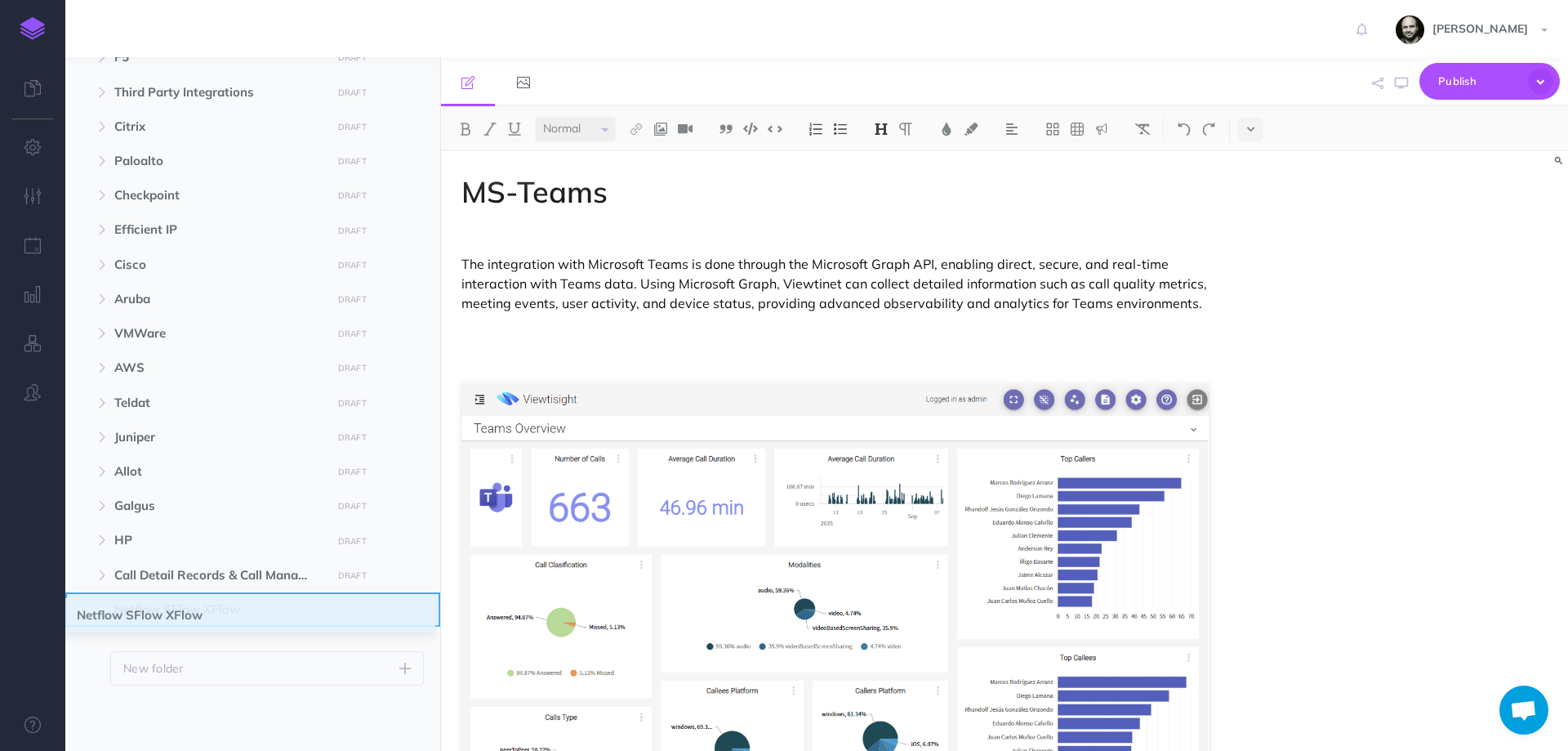
drag, startPoint x: 79, startPoint y: 145, endPoint x: 79, endPoint y: 612, distance: 467.0
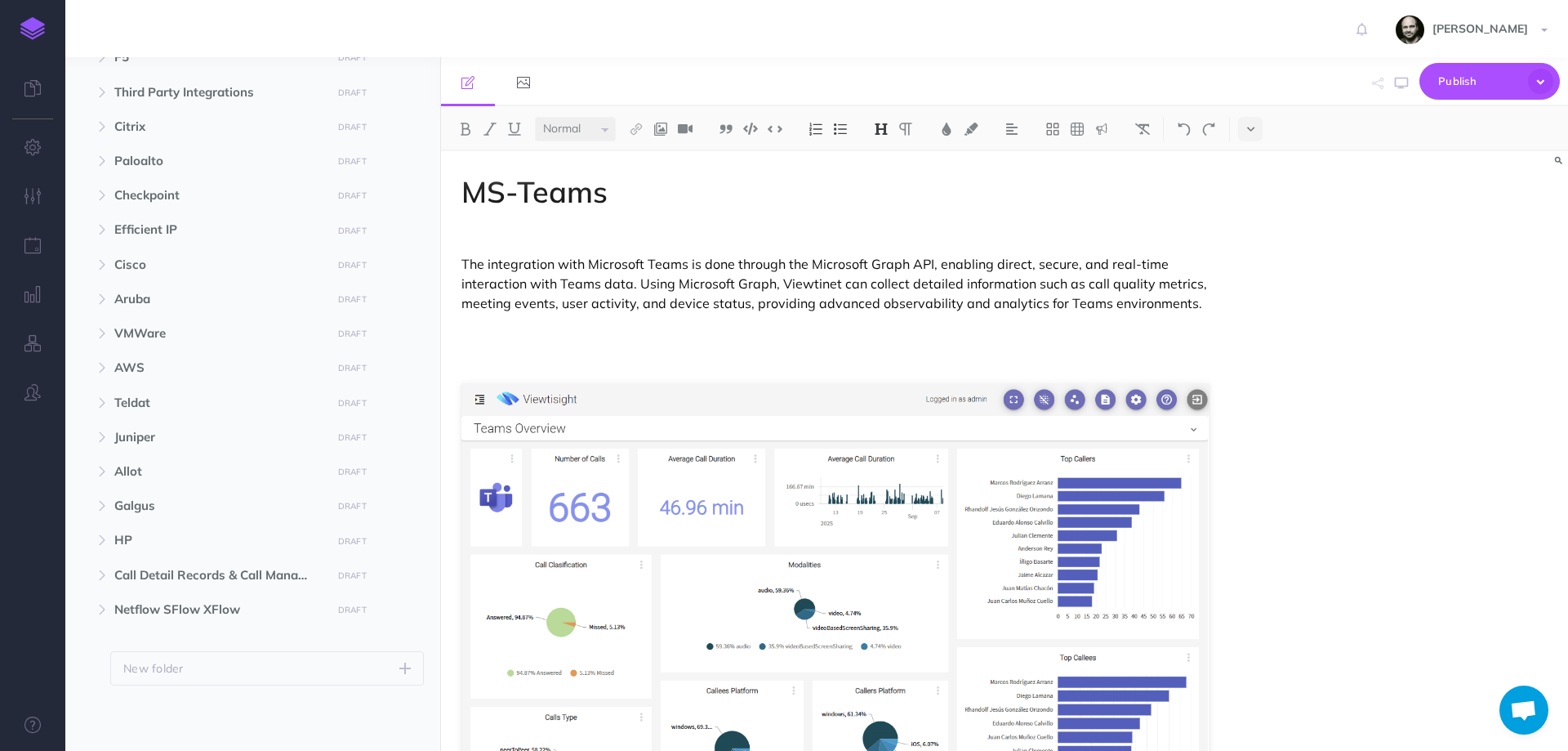
click at [84, 669] on ul "Network Monitoring DRAFT Publish these changes Nevermind Publish New folder Add…" at bounding box center [252, 95] width 374 height 1181
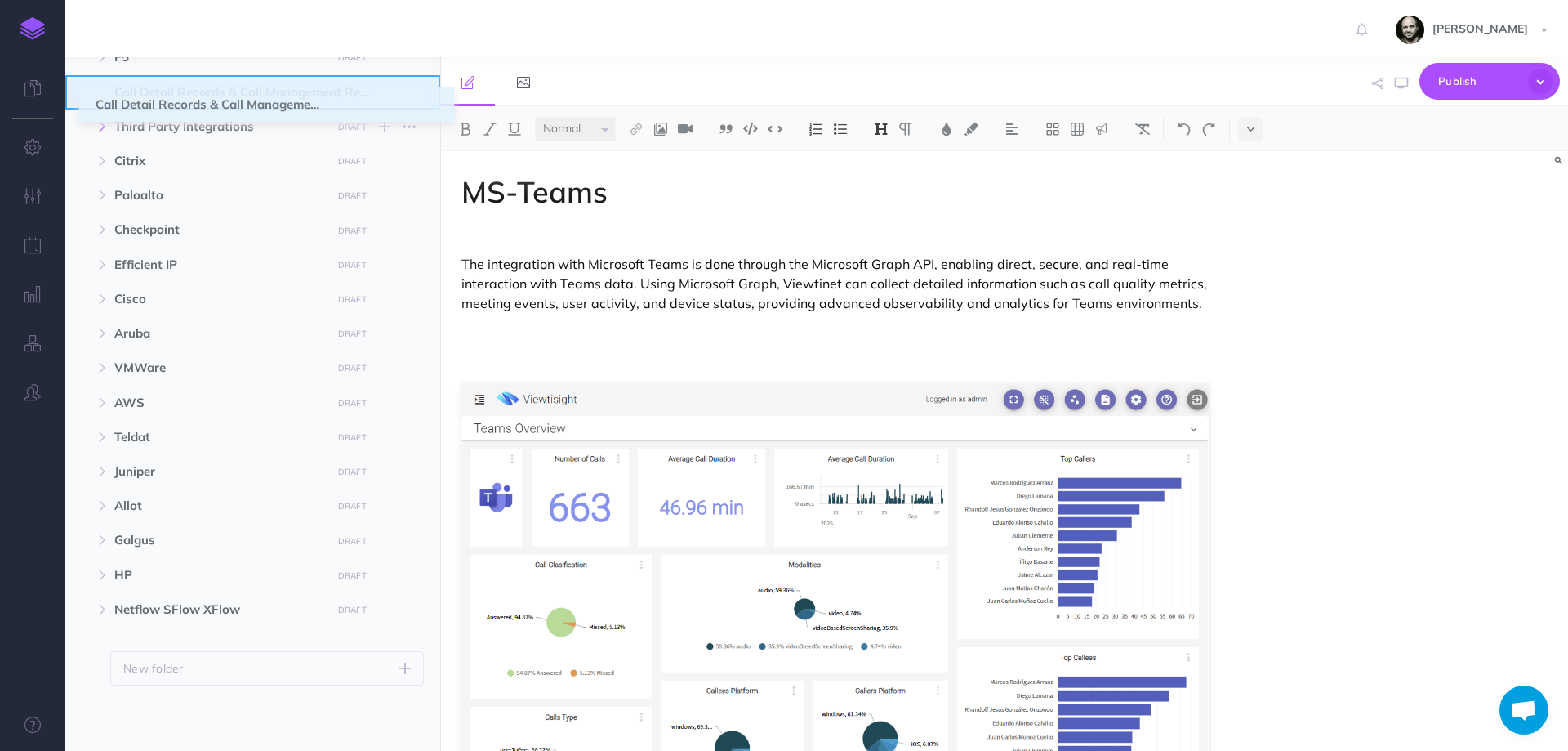
drag, startPoint x: 78, startPoint y: 571, endPoint x: 97, endPoint y: 102, distance: 469.4
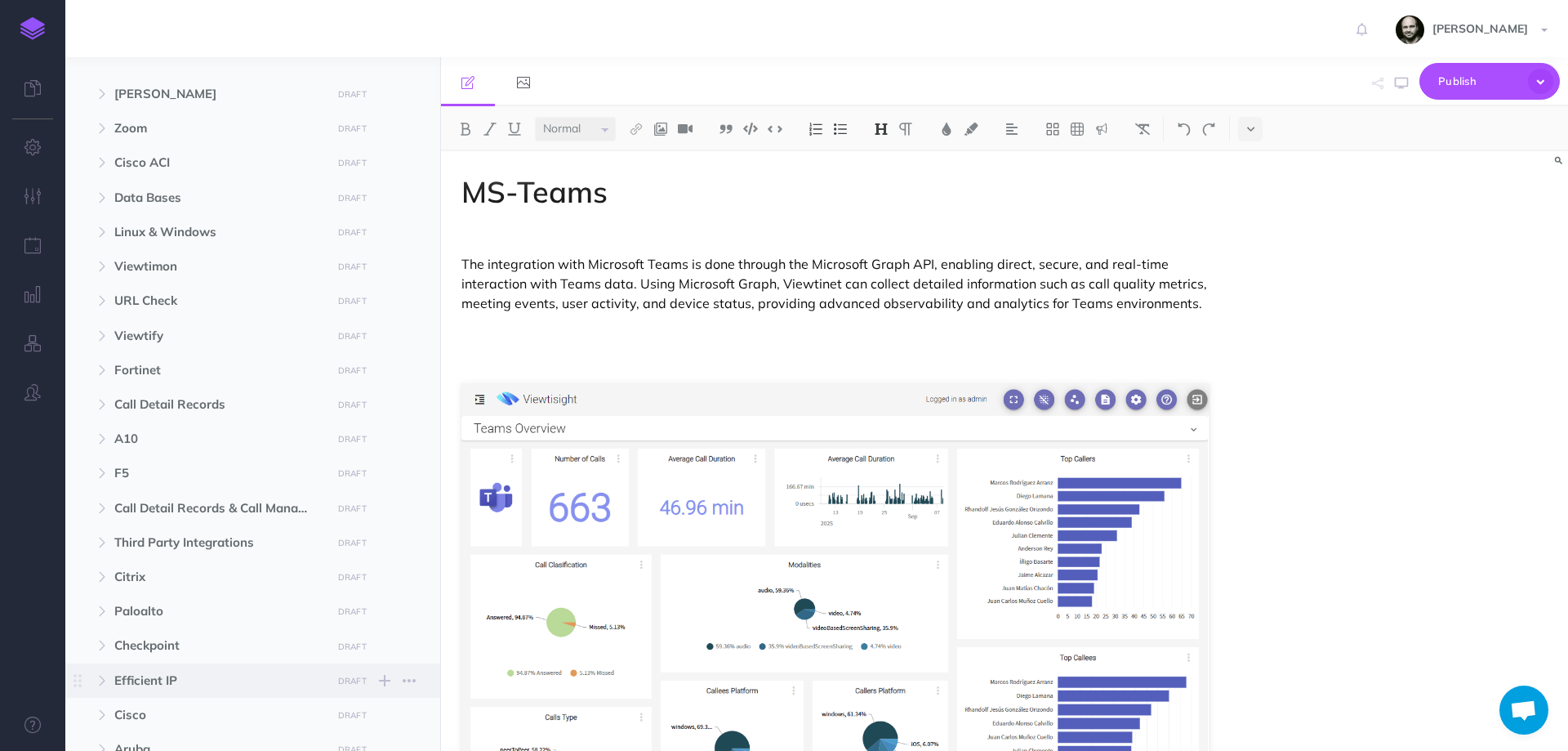
scroll to position [210, 0]
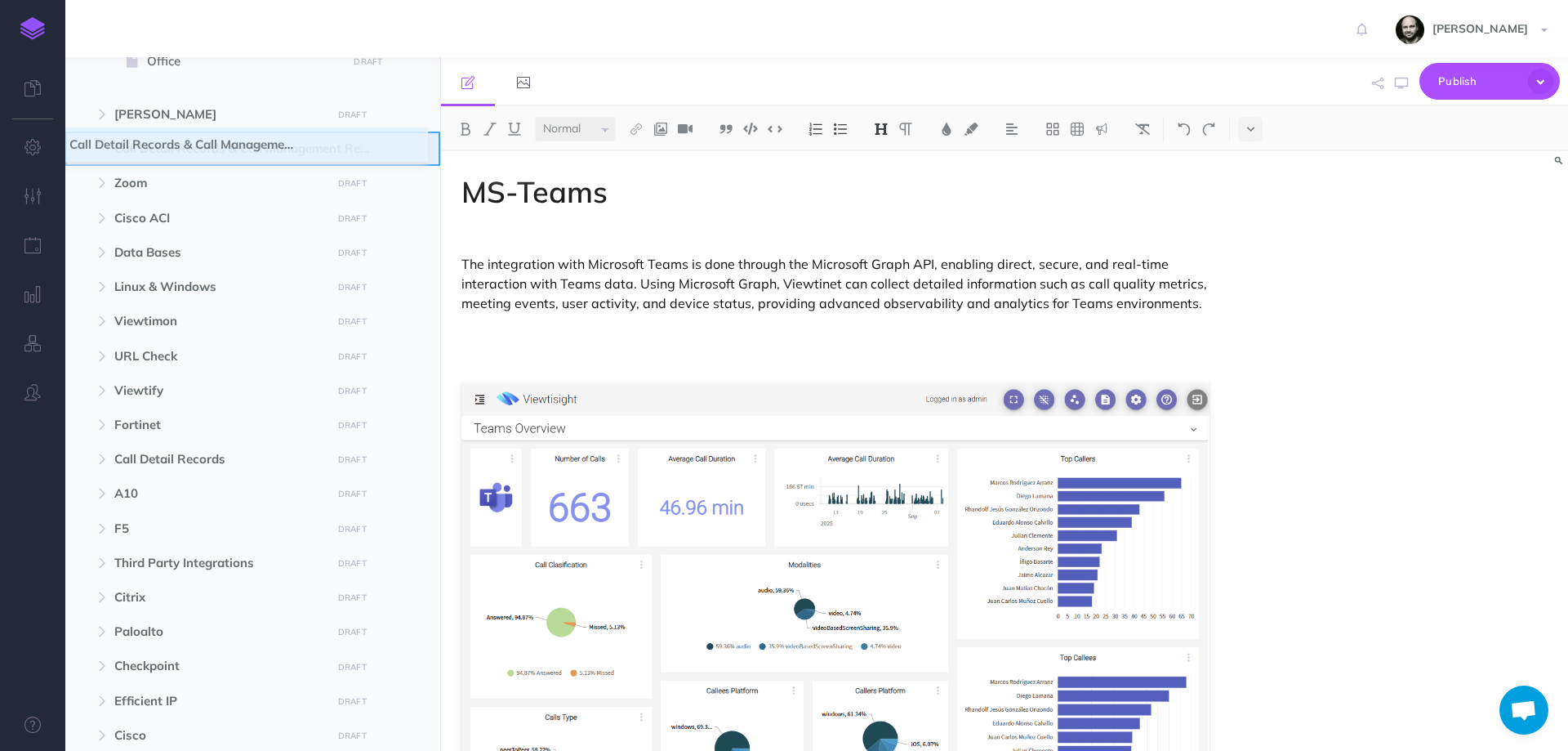
drag, startPoint x: 87, startPoint y: 528, endPoint x: 71, endPoint y: 145, distance: 383.3
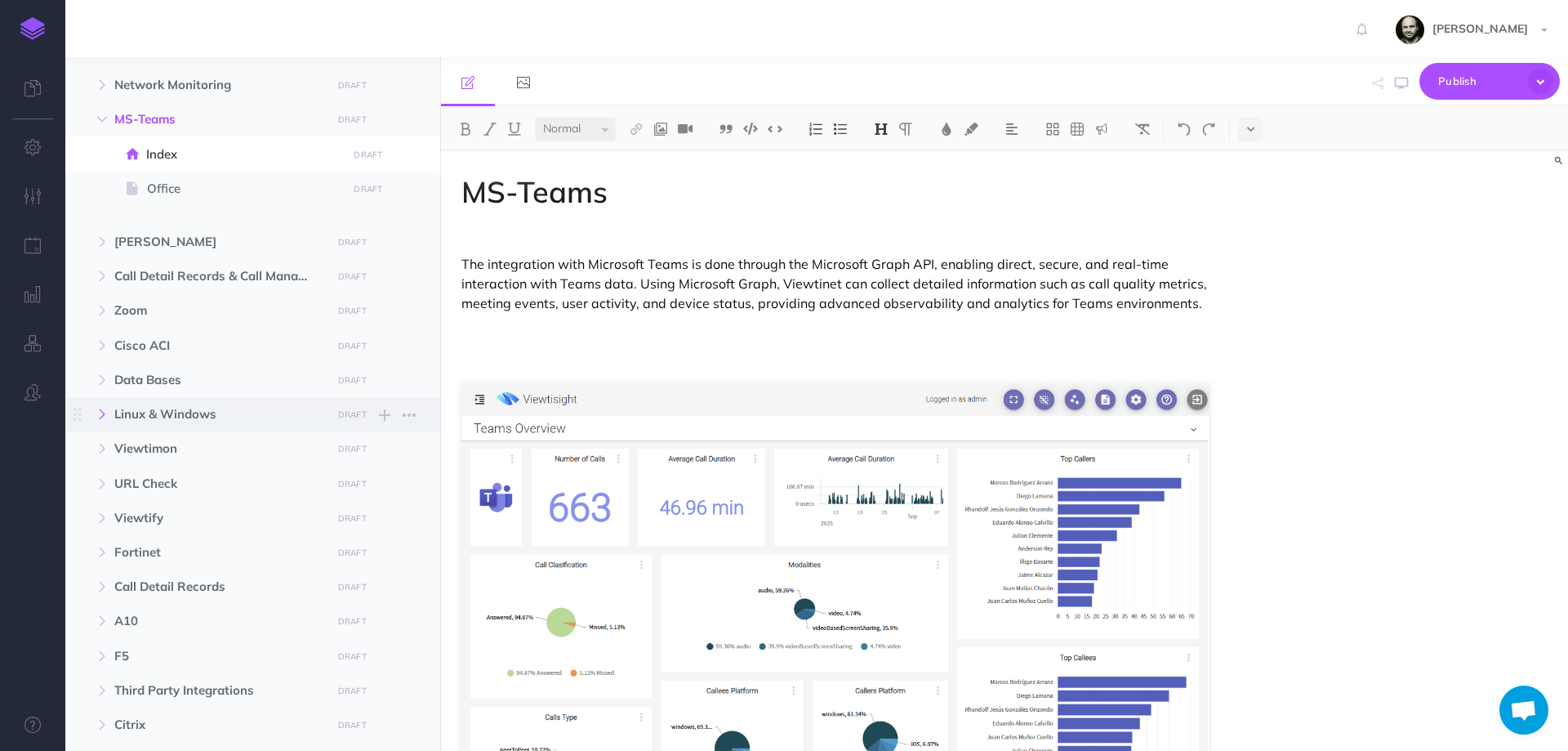
scroll to position [0, 0]
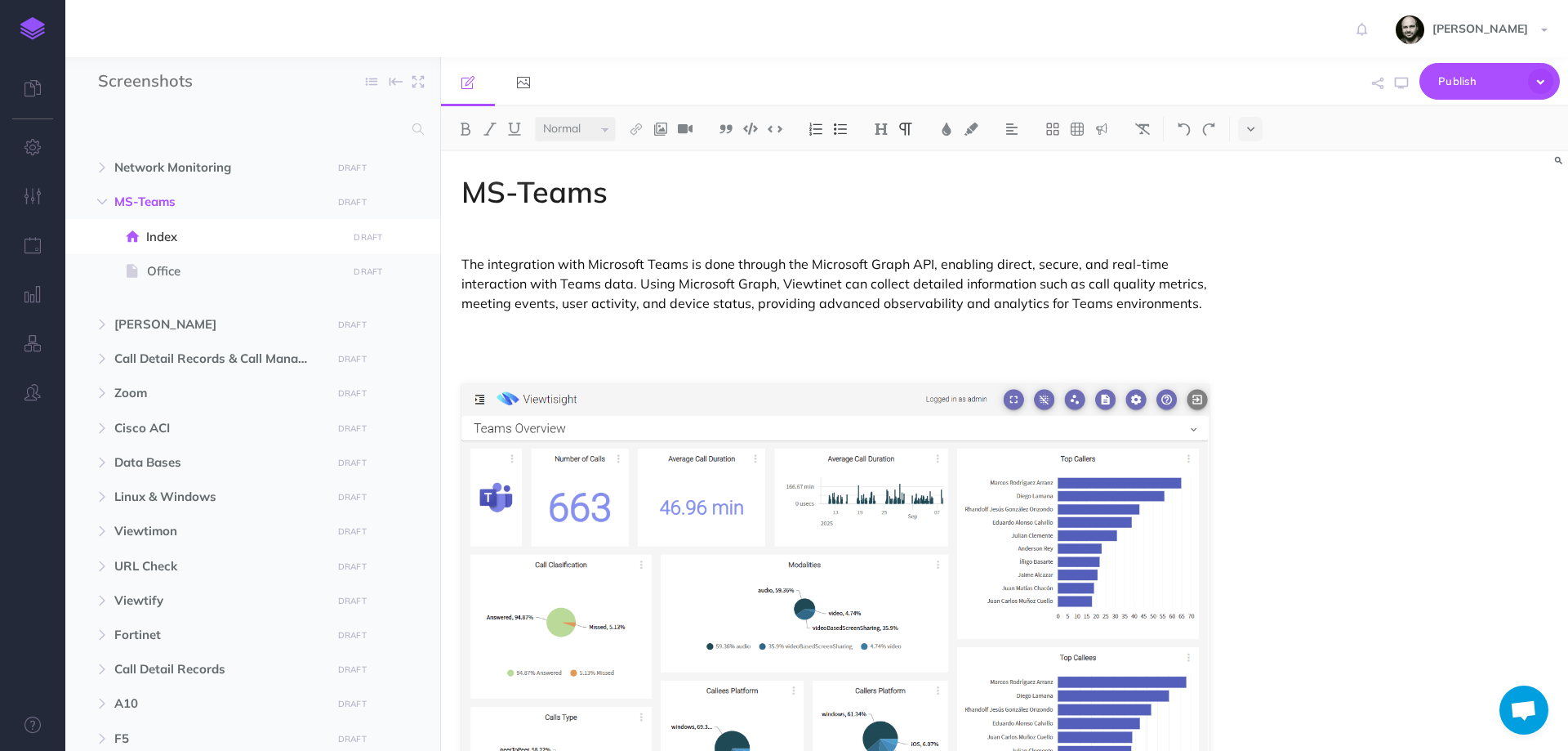
click at [480, 332] on p at bounding box center [835, 331] width 748 height 19
click at [103, 207] on icon "button" at bounding box center [102, 201] width 10 height 10
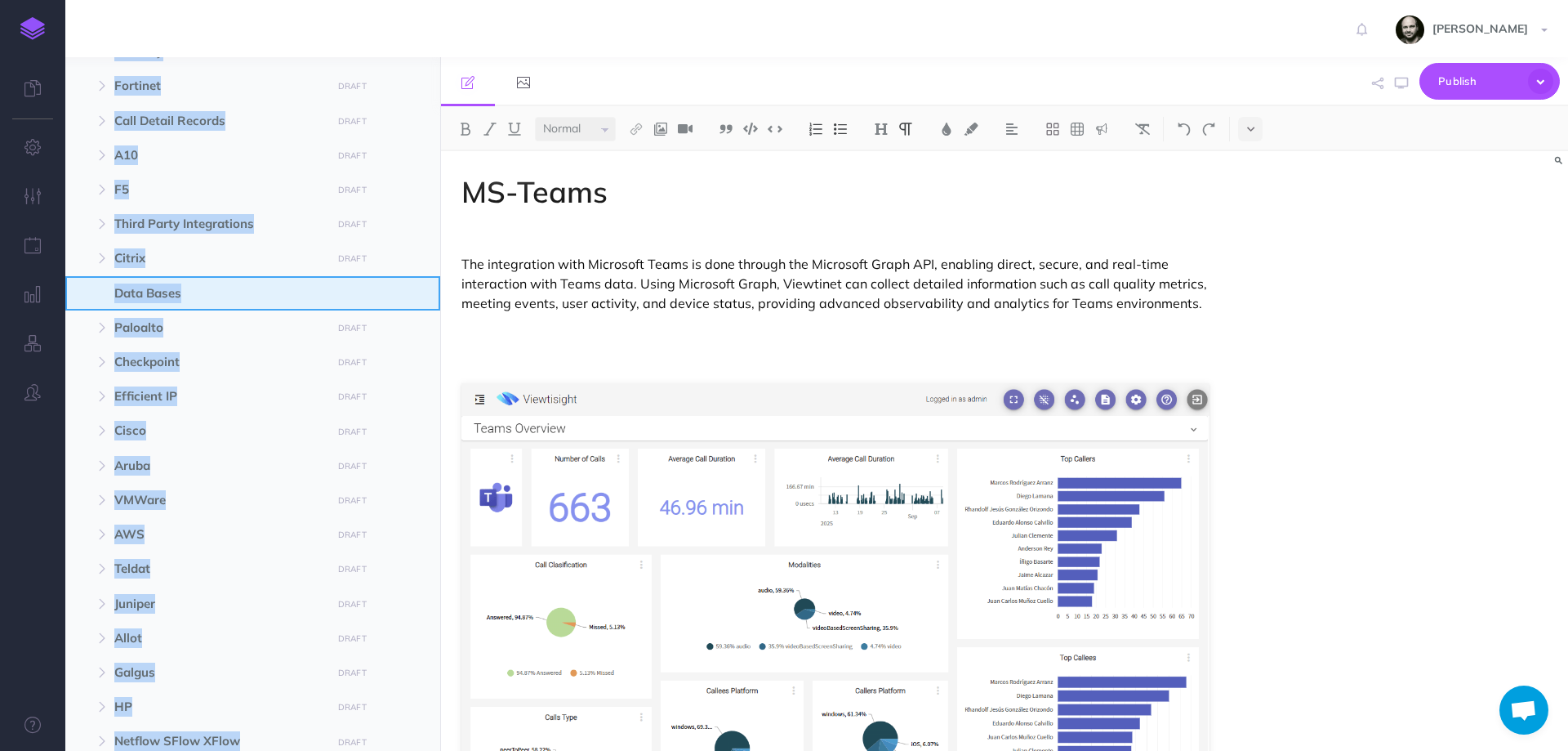
scroll to position [559, 0]
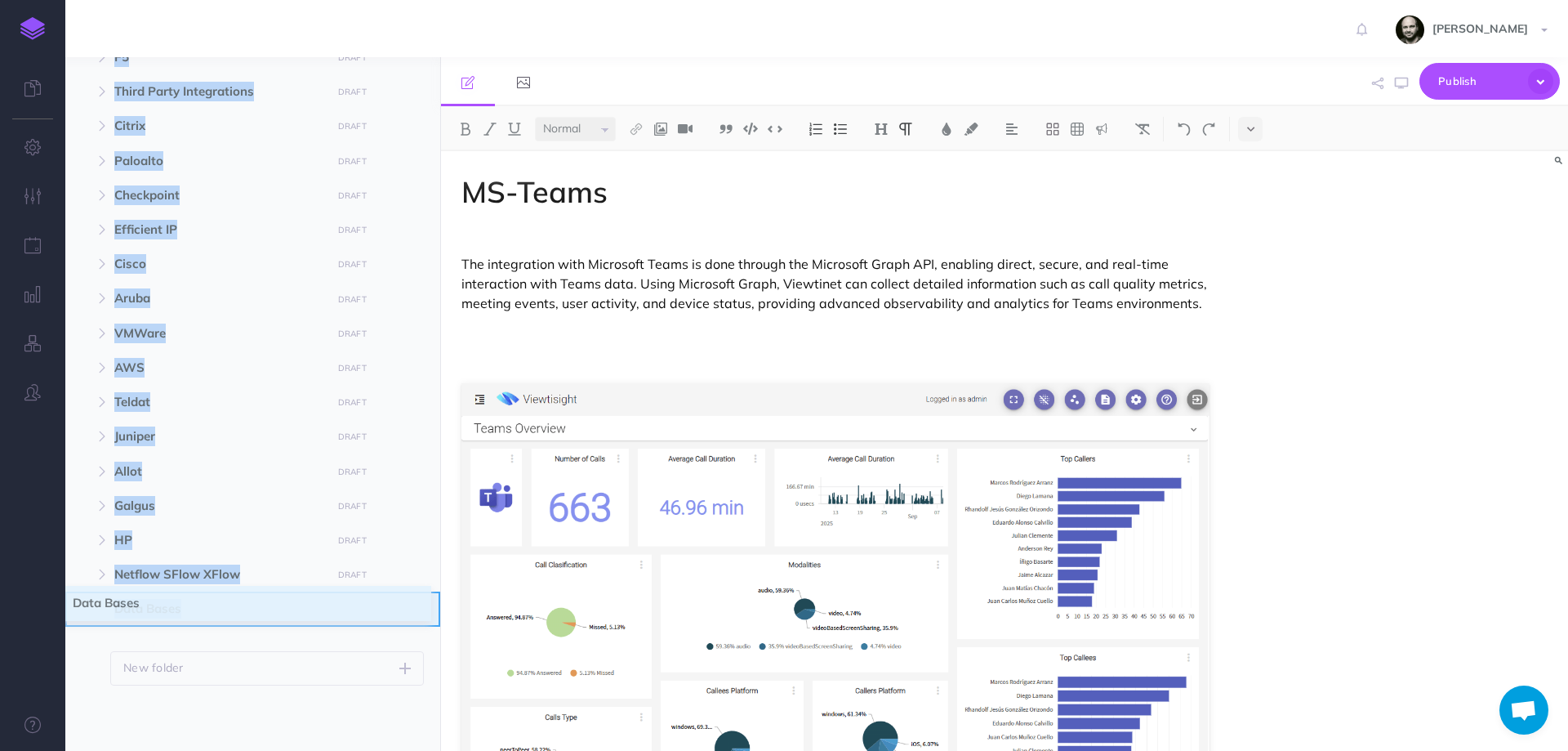
drag, startPoint x: 77, startPoint y: 378, endPoint x: 74, endPoint y: 607, distance: 229.0
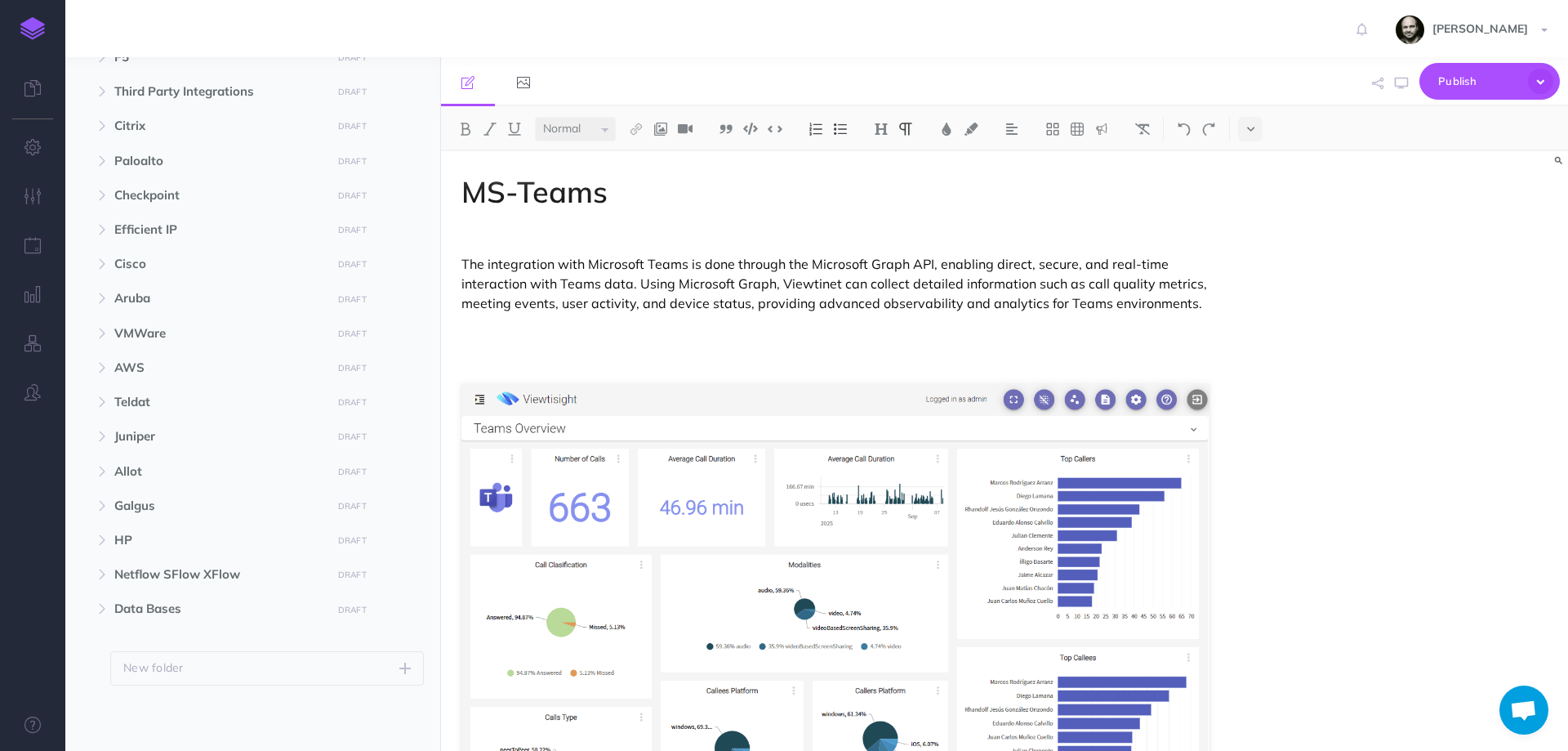
click at [381, 637] on ul "Network Monitoring DRAFT Publish these changes Nevermind Publish New folder Add…" at bounding box center [252, 138] width 374 height 1094
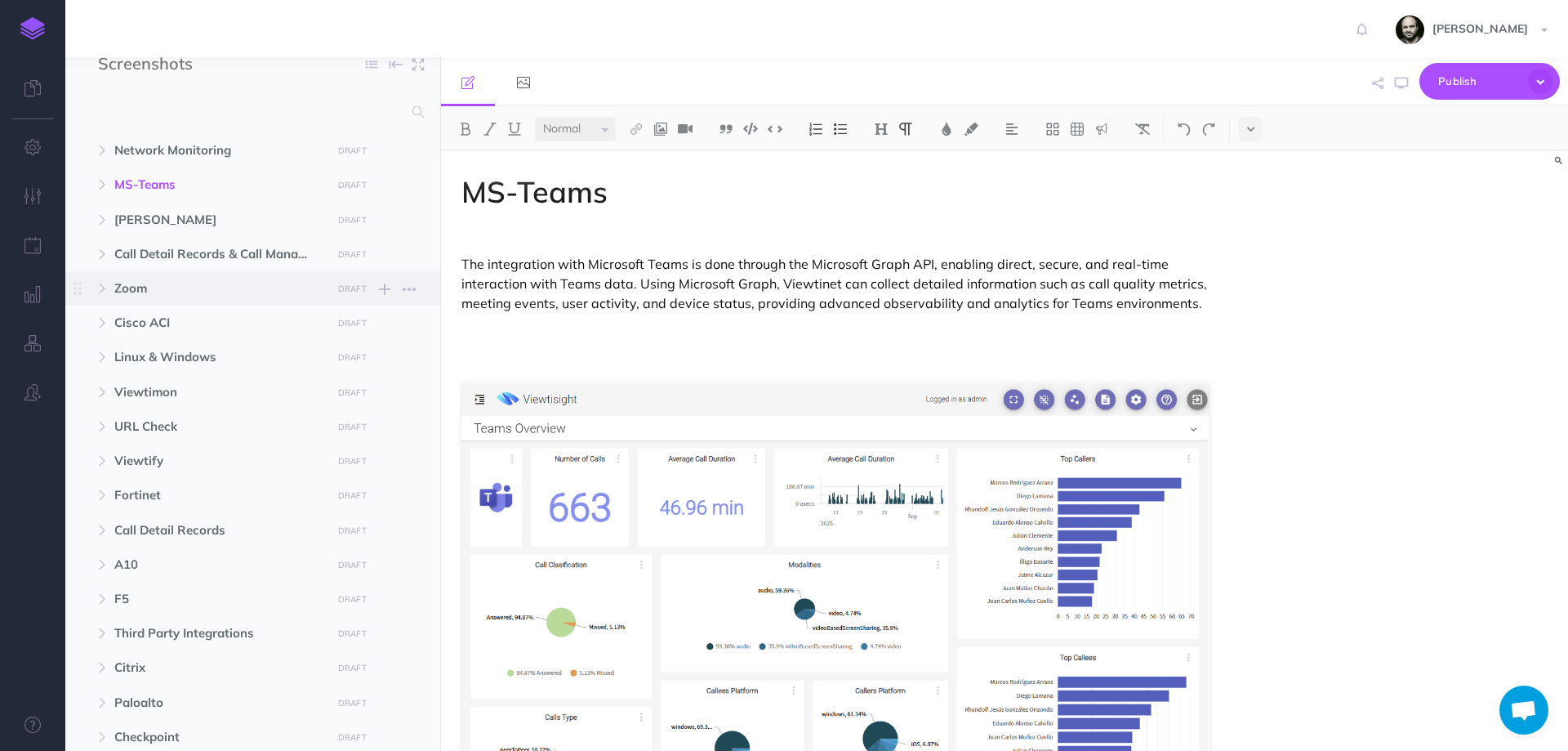
scroll to position [14, 0]
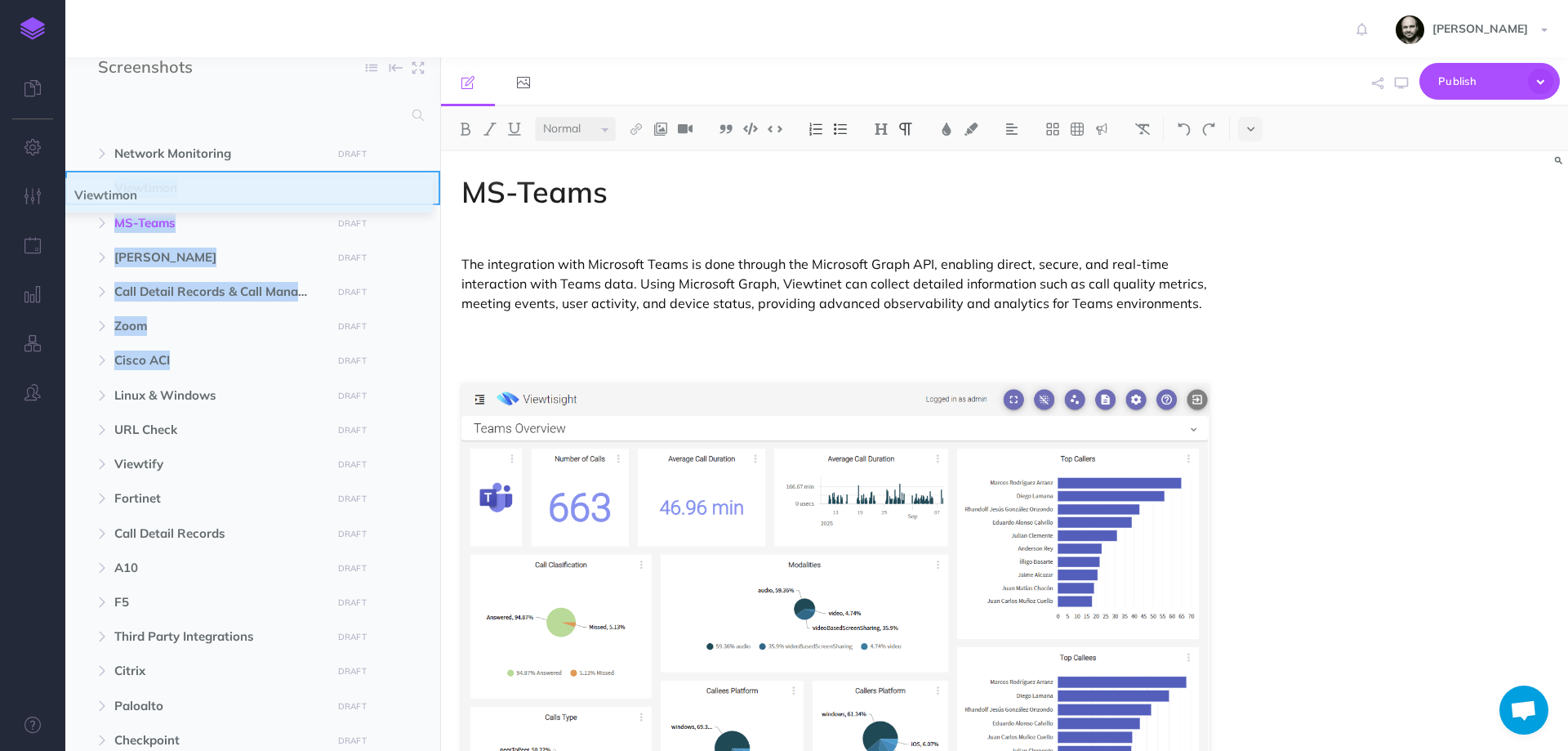
drag, startPoint x: 74, startPoint y: 394, endPoint x: 76, endPoint y: 193, distance: 201.0
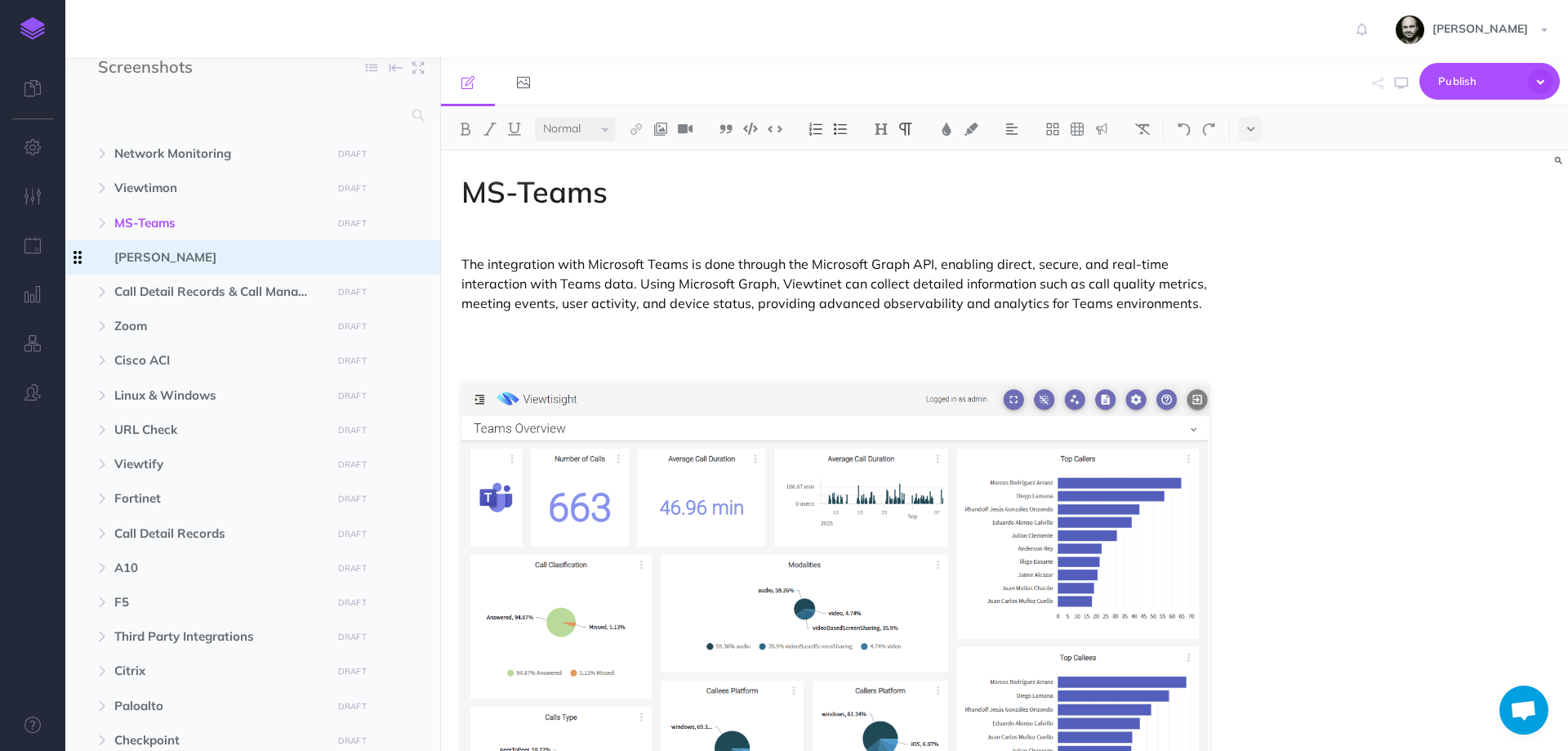
click at [80, 261] on icon at bounding box center [77, 257] width 8 height 13
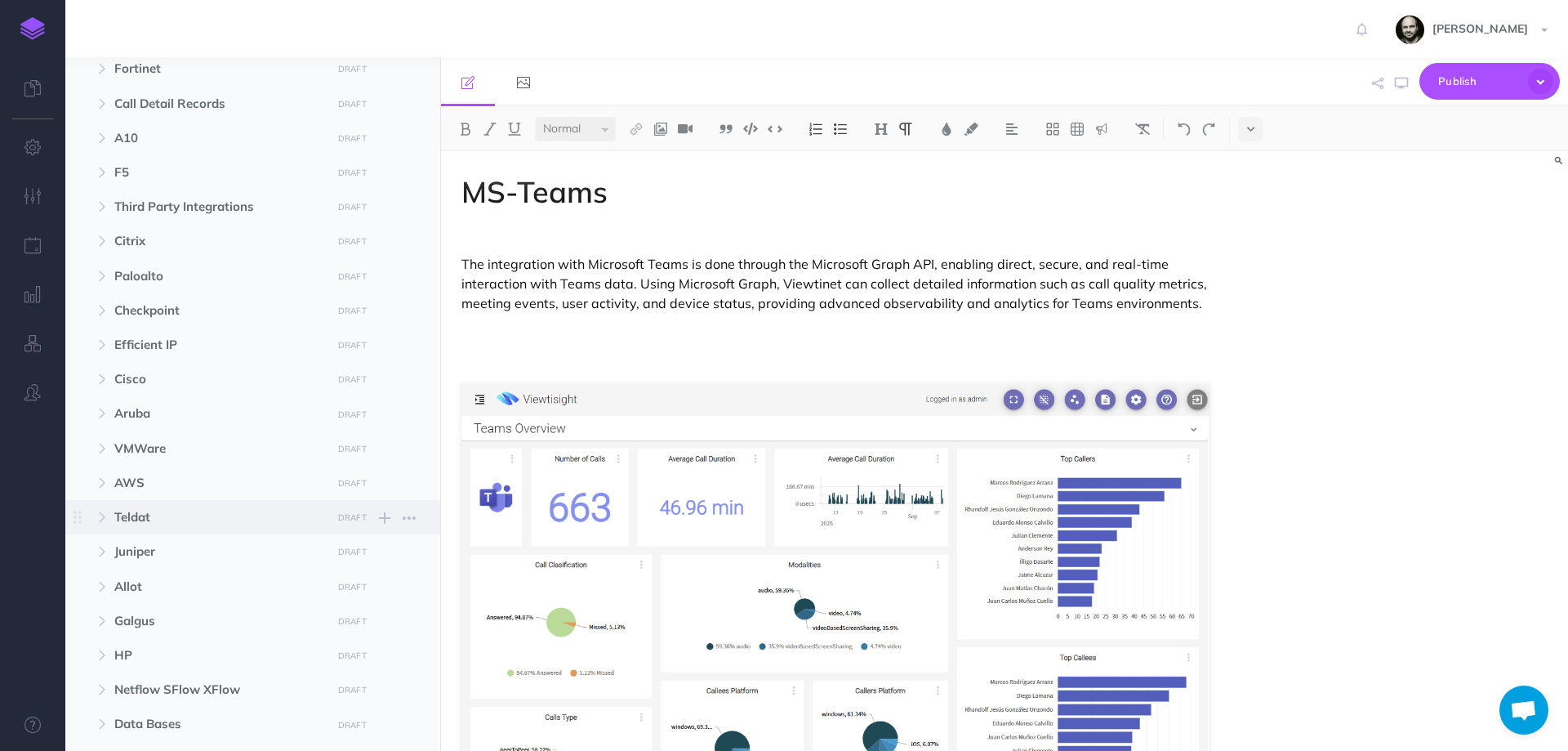
scroll to position [450, 0]
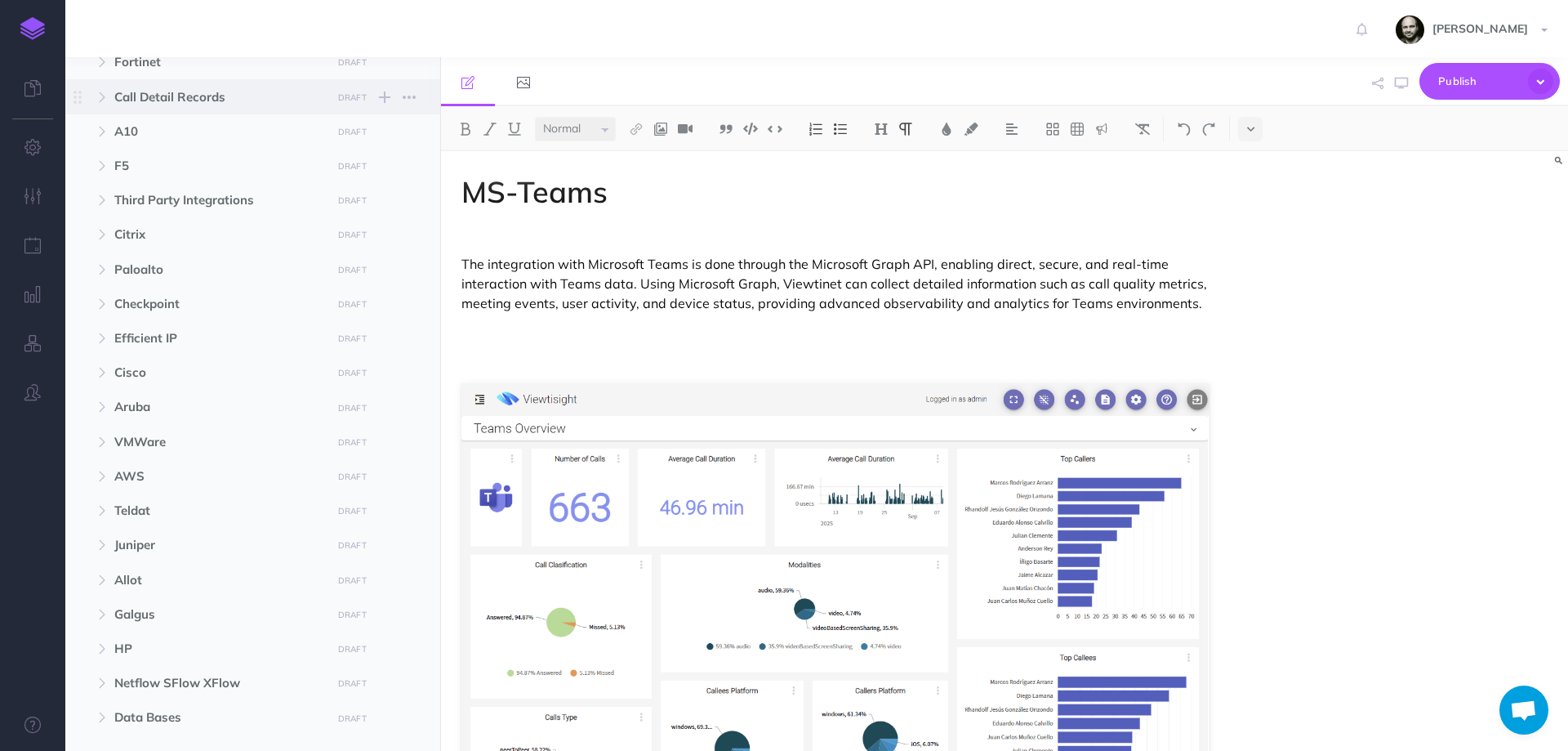
click at [132, 91] on span "Call Detail Records" at bounding box center [218, 96] width 208 height 19
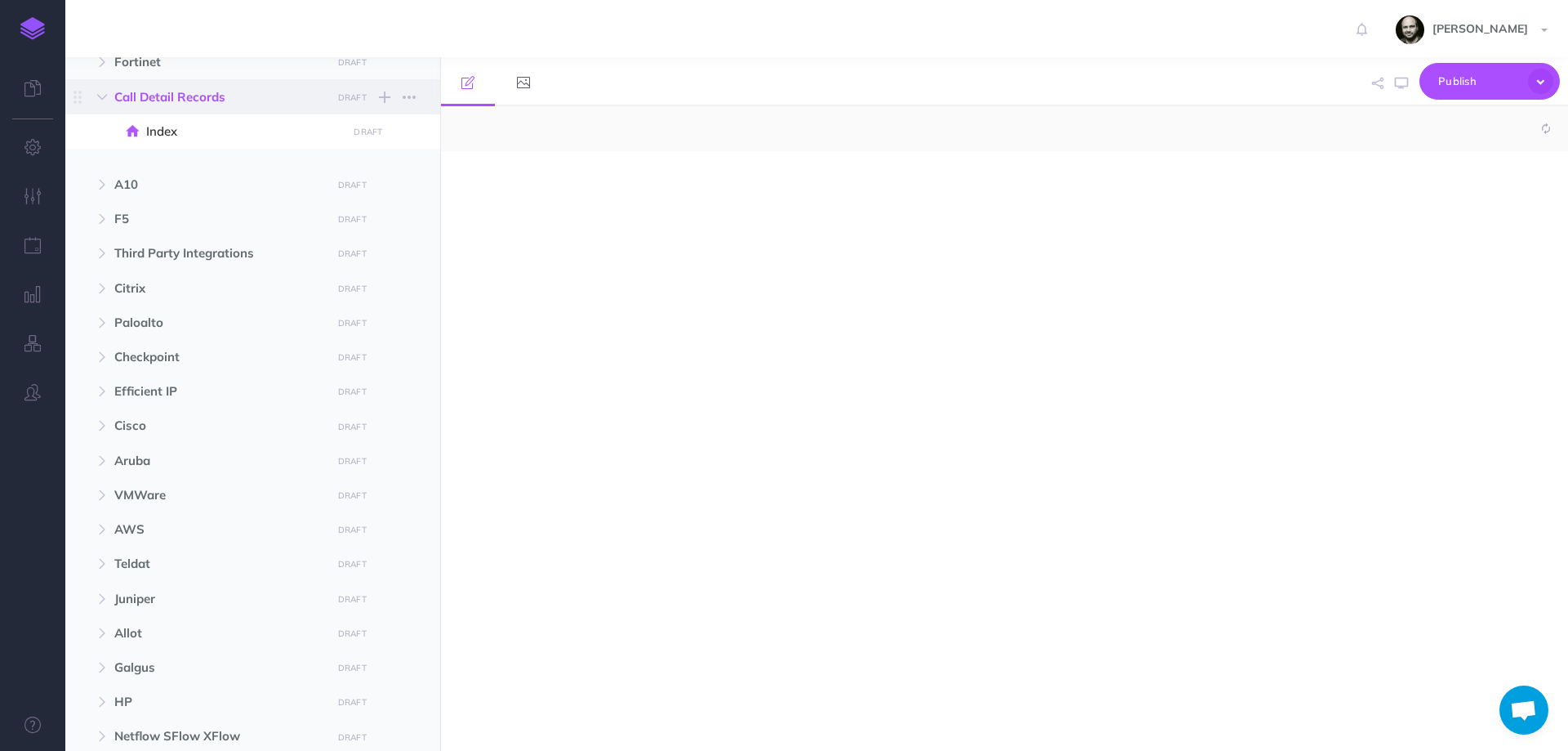
select select "null"
click at [419, 100] on button "button" at bounding box center [409, 96] width 29 height 19
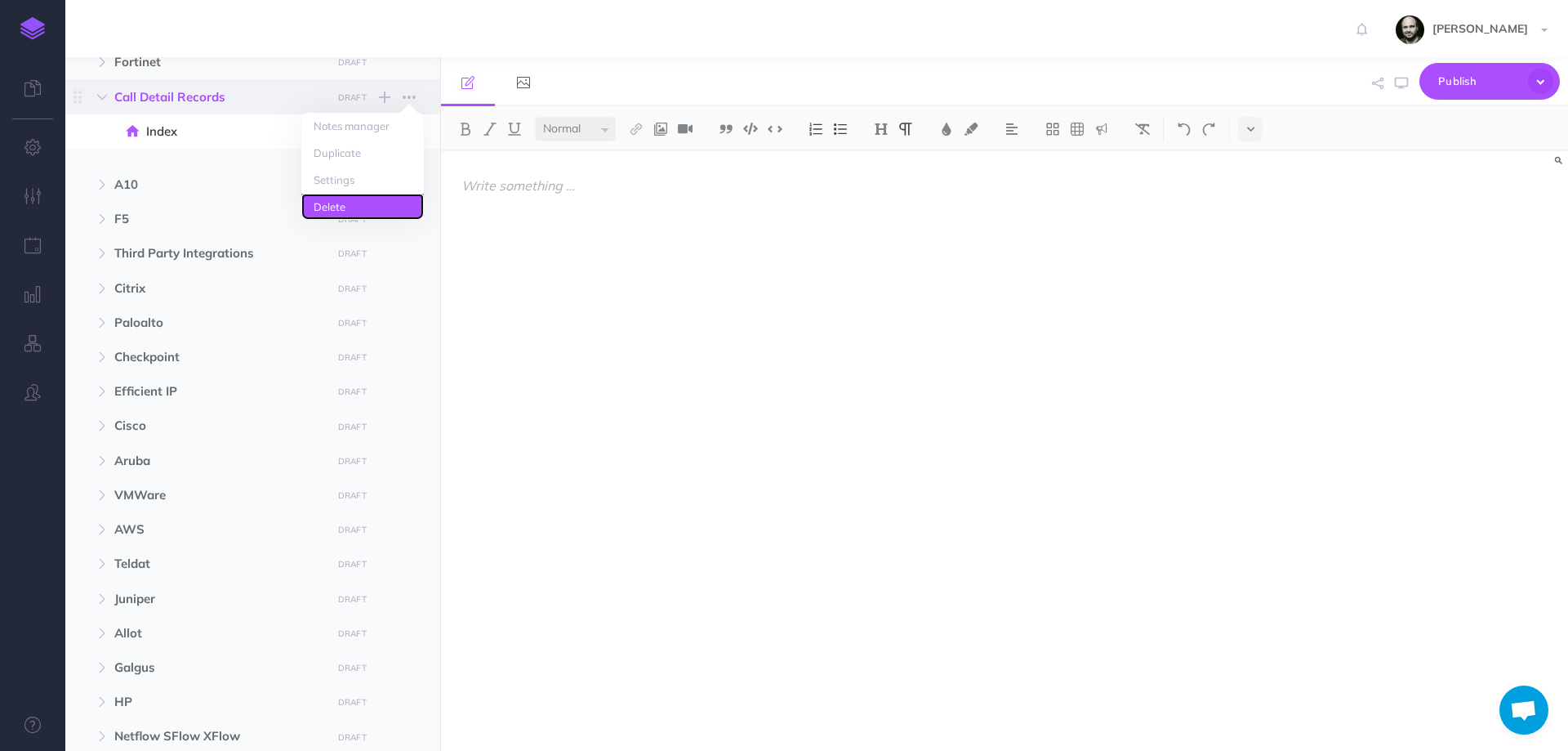
click at [373, 209] on link "Delete" at bounding box center [362, 206] width 123 height 27
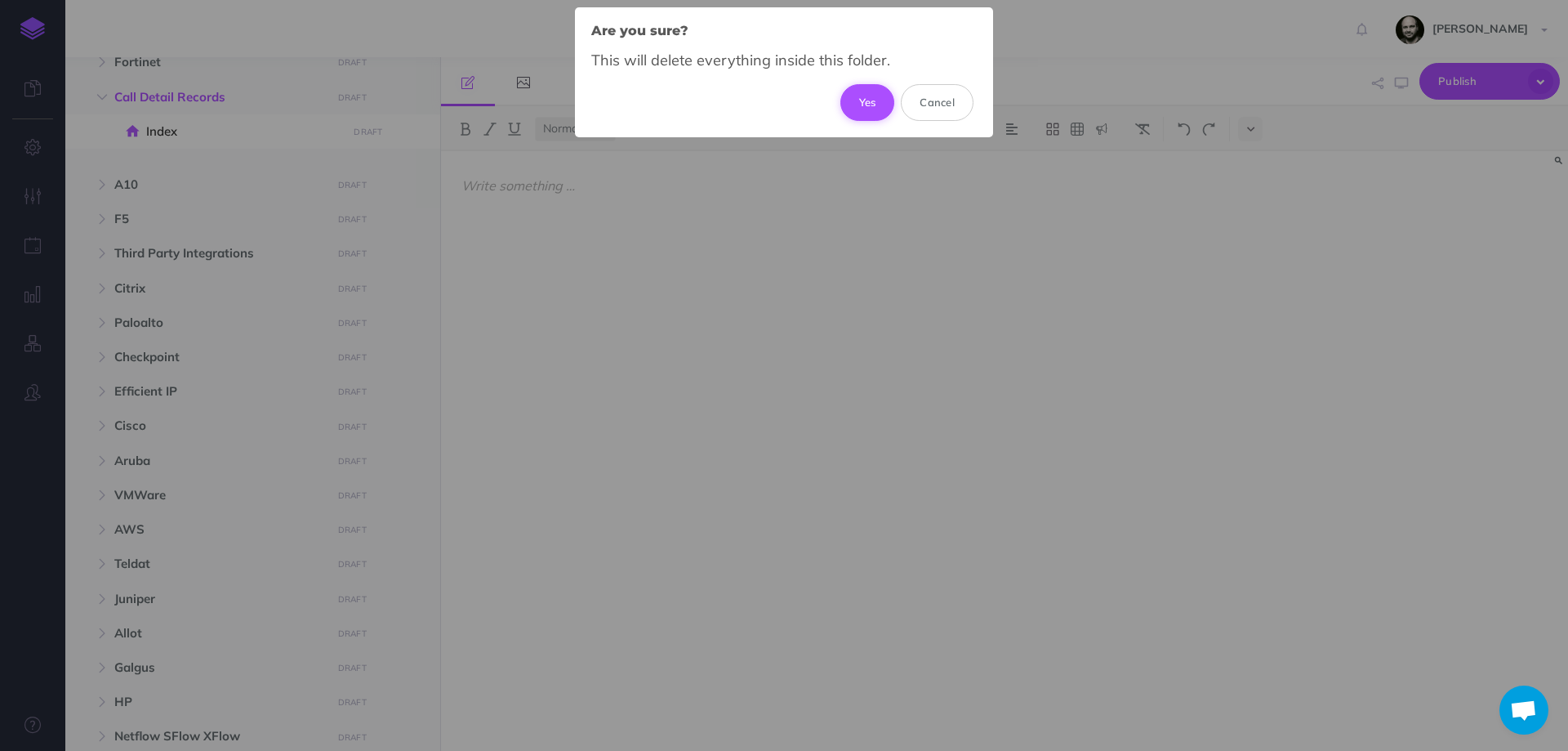
click at [855, 103] on button "Yes" at bounding box center [868, 102] width 55 height 36
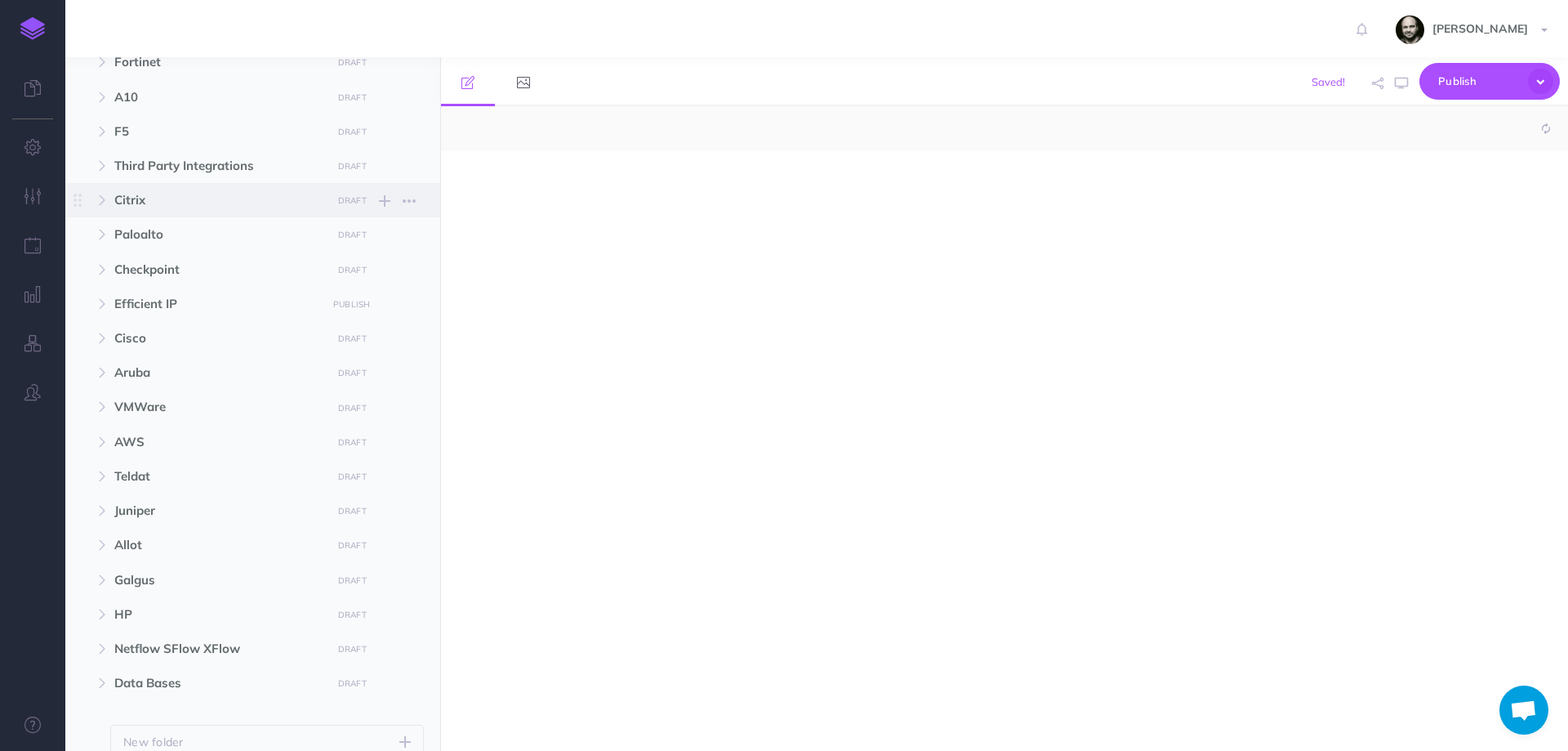
select select "null"
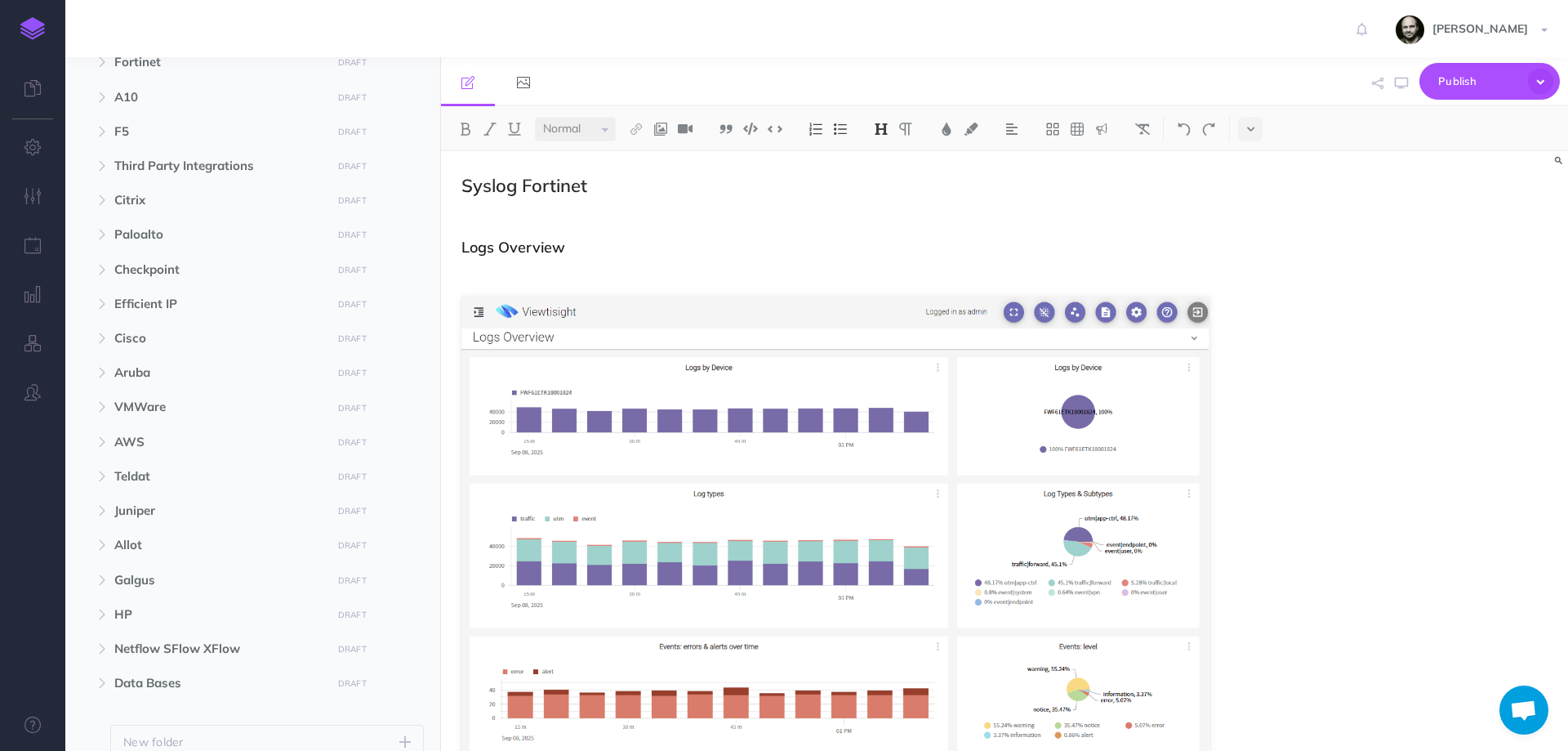
click at [588, 216] on p at bounding box center [835, 217] width 748 height 19
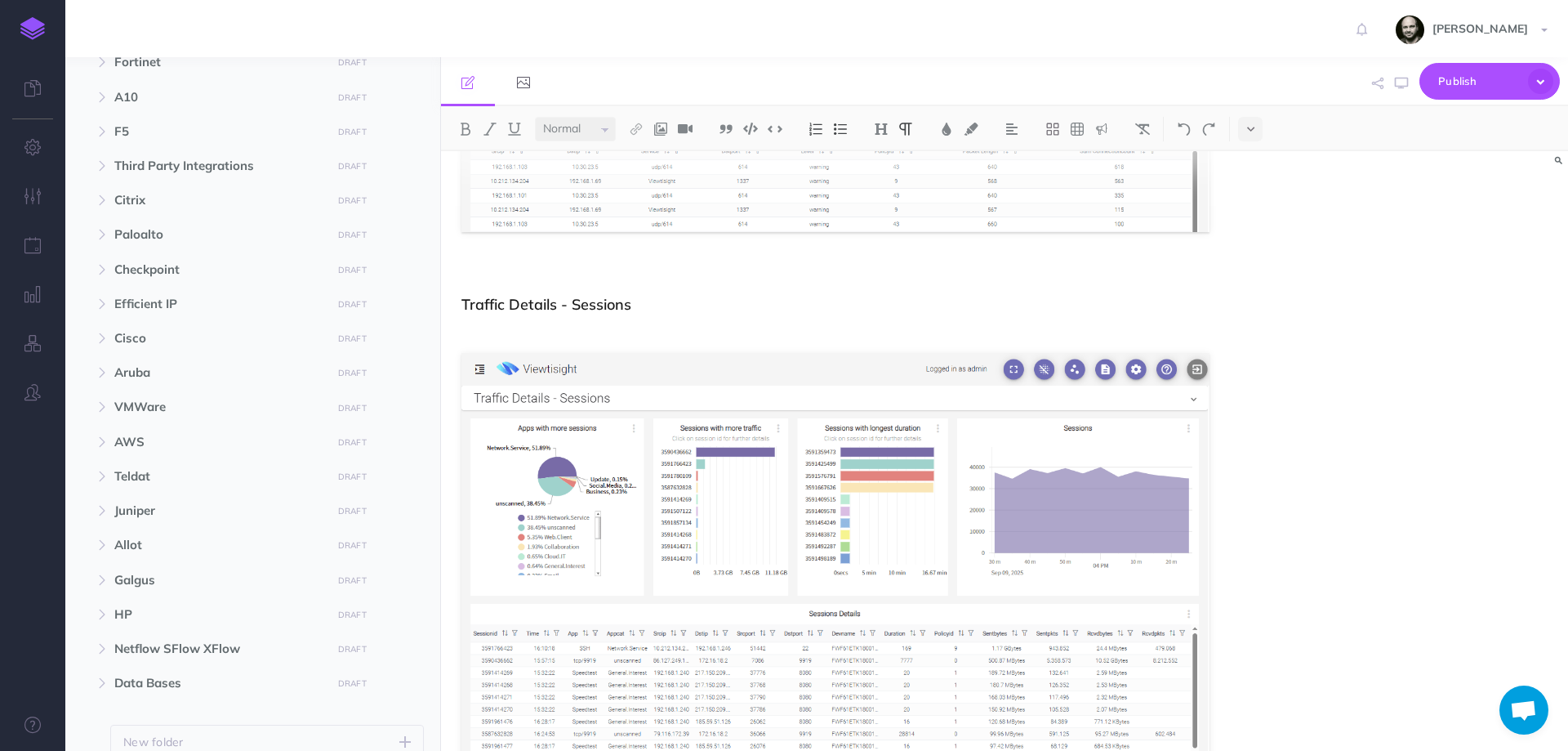
scroll to position [4784, 0]
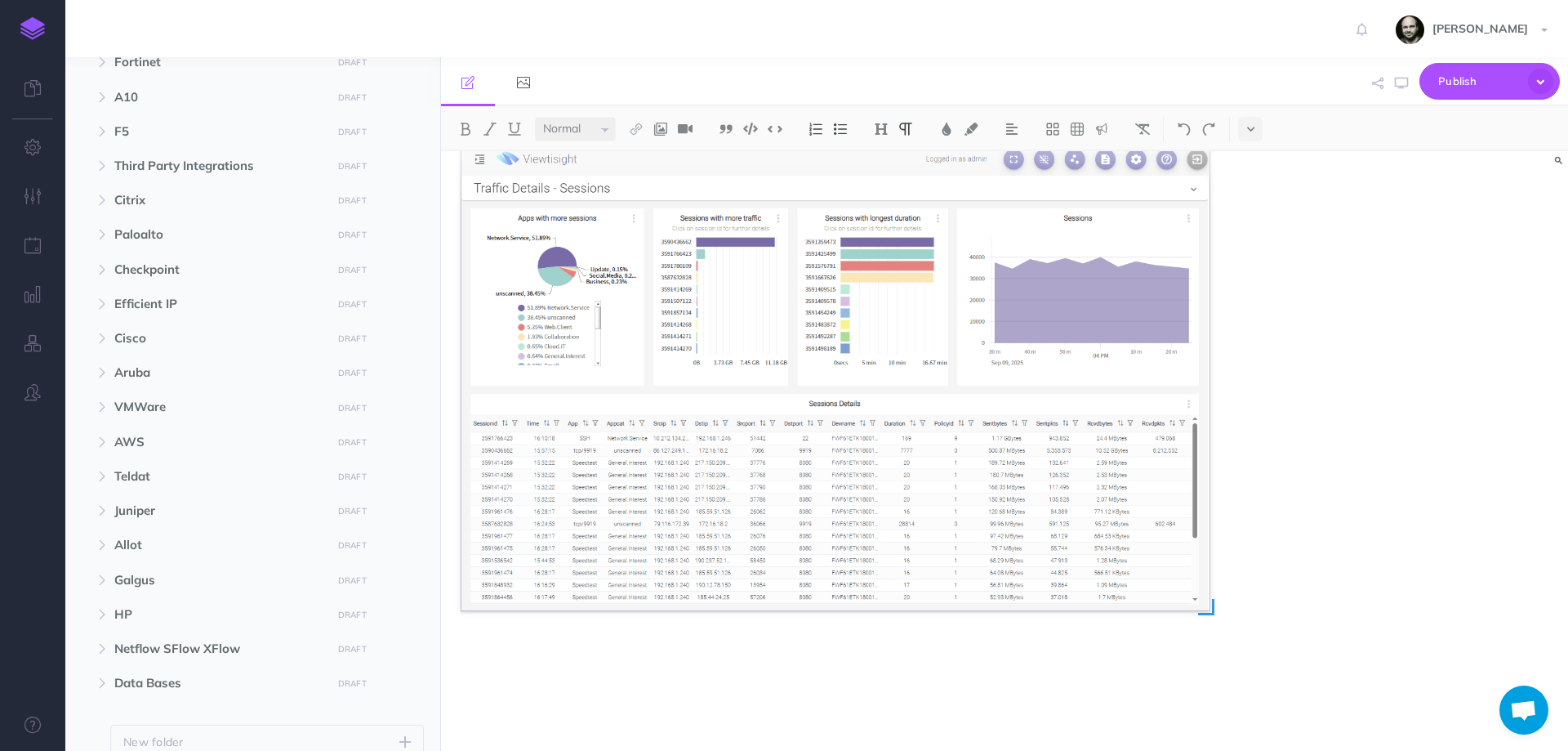
click at [712, 313] on img at bounding box center [835, 376] width 748 height 468
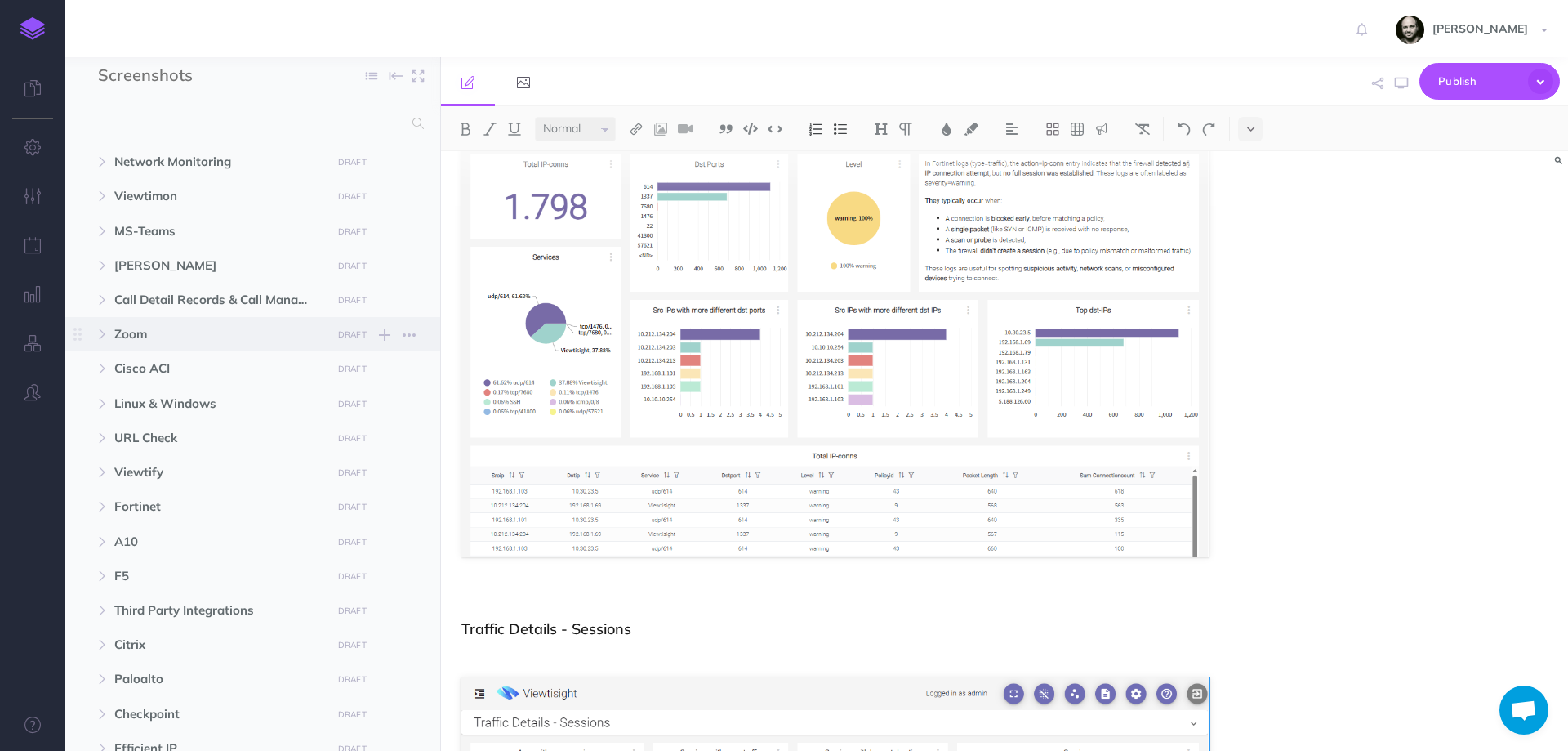
scroll to position [0, 0]
